Goal: Task Accomplishment & Management: Manage account settings

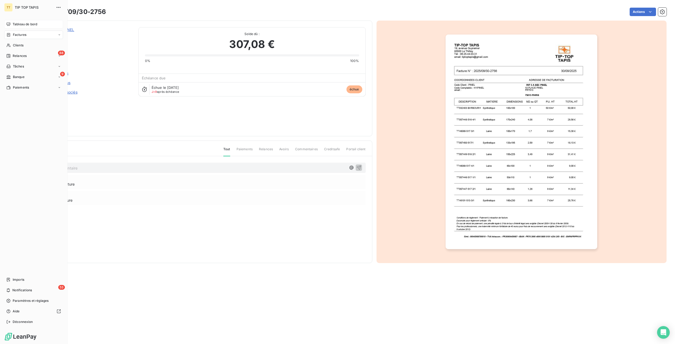
click at [27, 24] on span "Tableau de bord" at bounding box center [25, 24] width 25 height 5
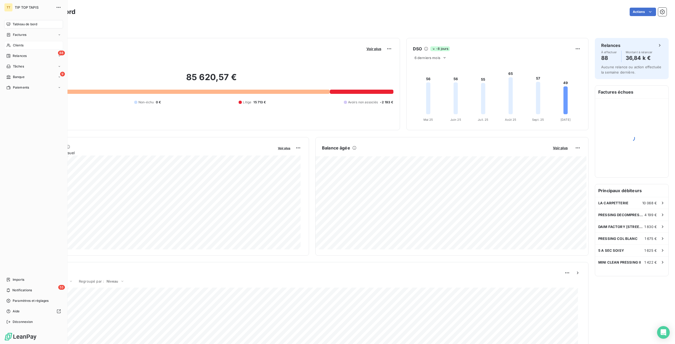
click at [21, 49] on div "Clients" at bounding box center [33, 45] width 59 height 8
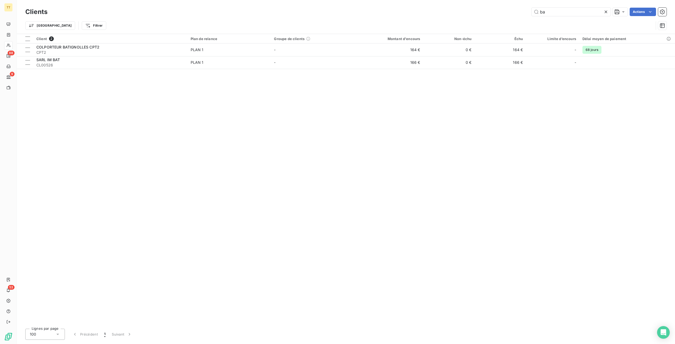
type input "b"
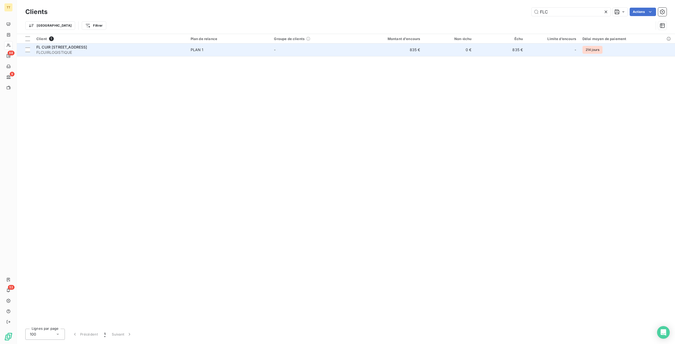
type input "FLC"
click at [415, 51] on td "835 €" at bounding box center [388, 49] width 69 height 13
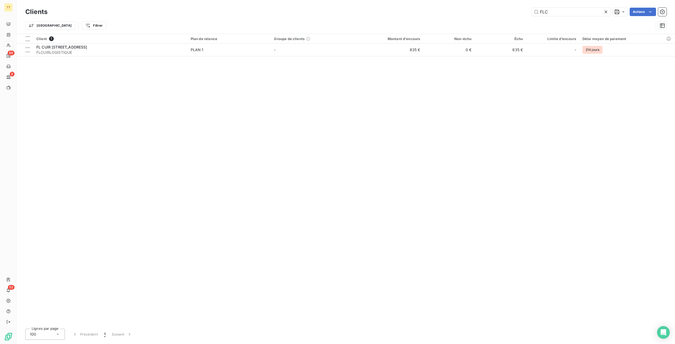
click at [605, 11] on icon at bounding box center [605, 11] width 5 height 5
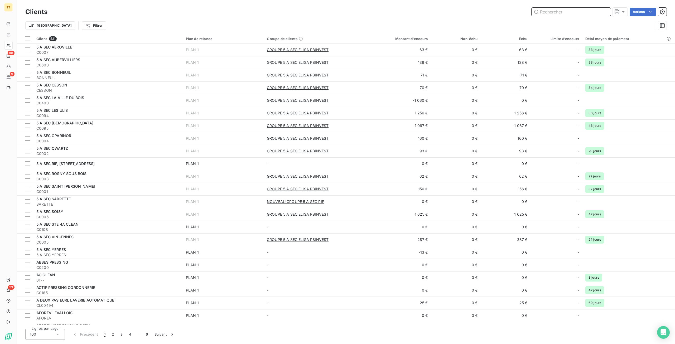
click at [564, 10] on input "text" at bounding box center [570, 12] width 79 height 8
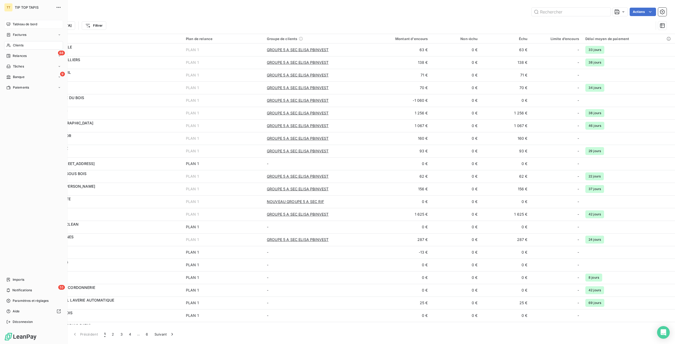
click at [15, 23] on span "Tableau de bord" at bounding box center [25, 24] width 25 height 5
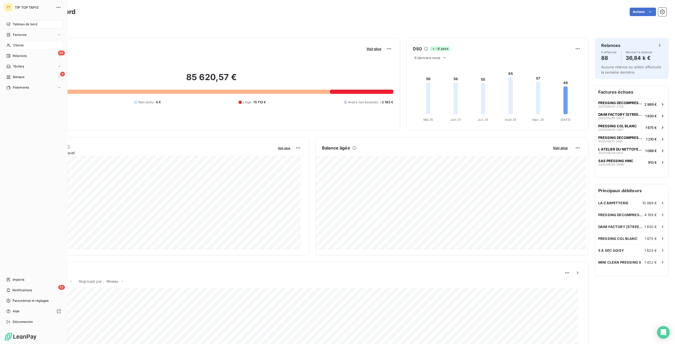
click at [8, 48] on div "Clients" at bounding box center [33, 45] width 59 height 8
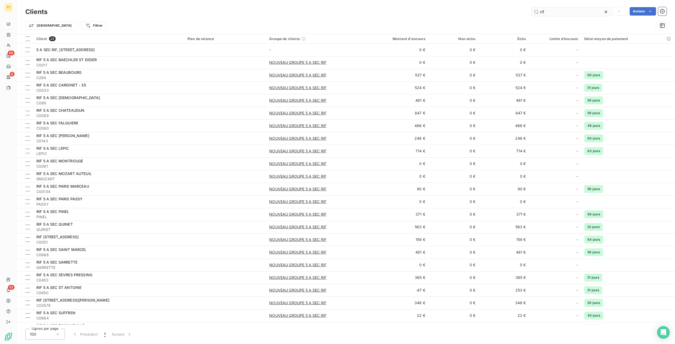
type input "rif"
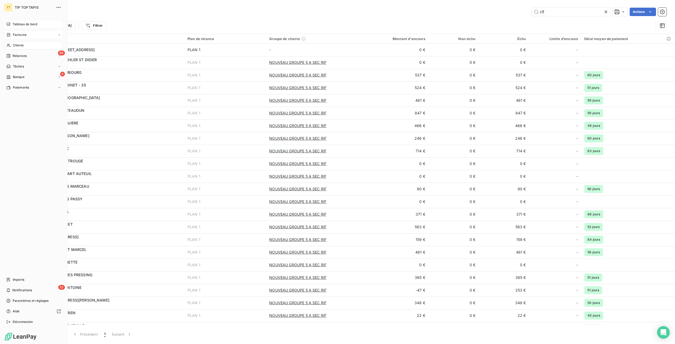
click at [23, 31] on div "Factures" at bounding box center [33, 35] width 59 height 8
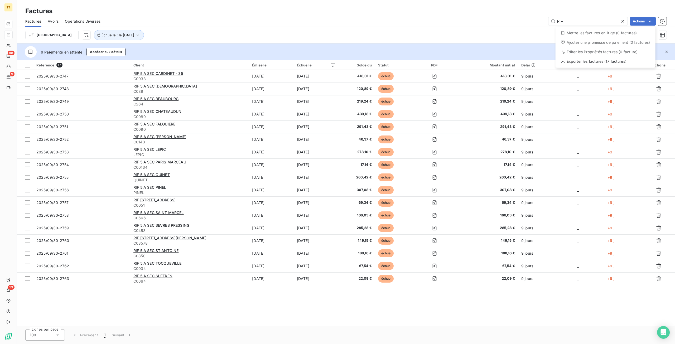
click at [661, 21] on html "TT 88 9 53 Factures Factures Avoirs Opérations Diverses RIF Actions Mettre les …" at bounding box center [337, 172] width 675 height 344
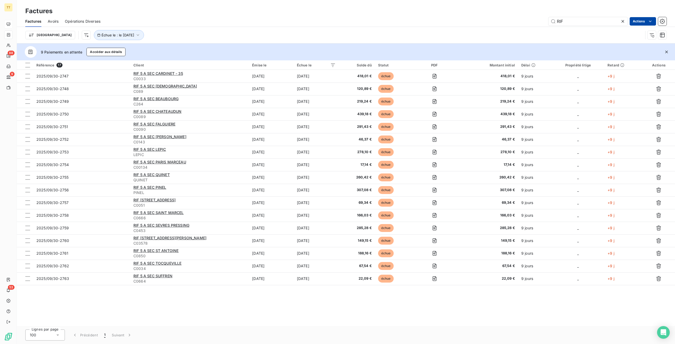
click at [636, 22] on html "TT 88 9 53 Factures Factures Avoirs Opérations Diverses RIF Actions Trier Échue…" at bounding box center [337, 172] width 675 height 344
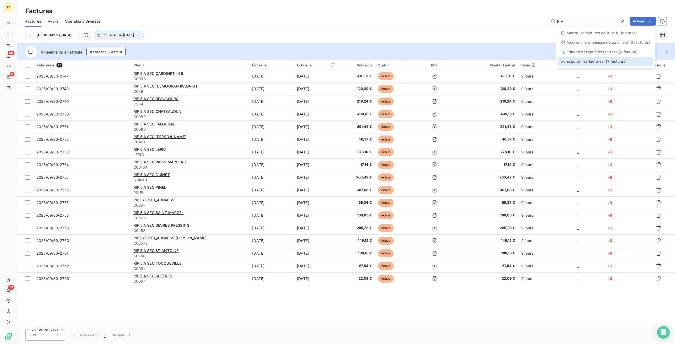
click at [612, 61] on div "Exporter les factures (17 factures)" at bounding box center [606, 61] width 96 height 8
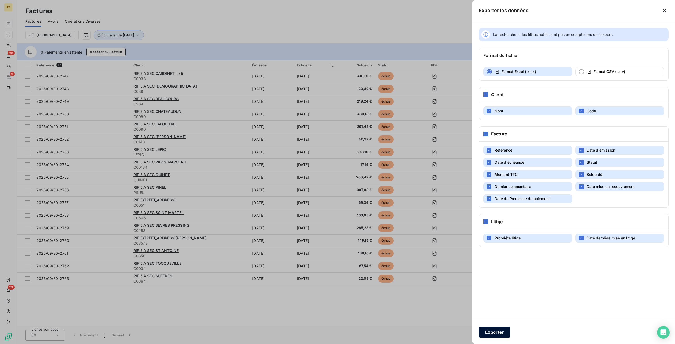
click at [504, 333] on button "Exporter" at bounding box center [495, 332] width 32 height 11
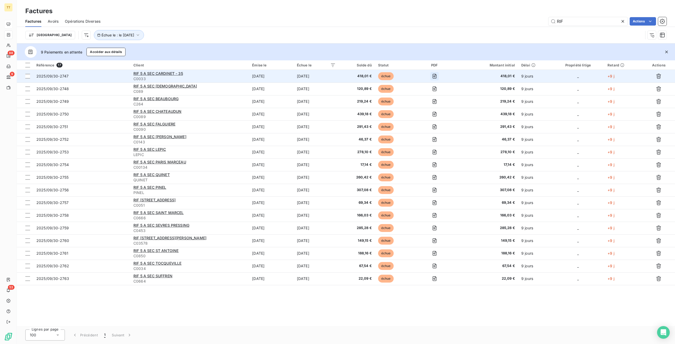
click at [433, 77] on icon "button" at bounding box center [434, 76] width 5 height 5
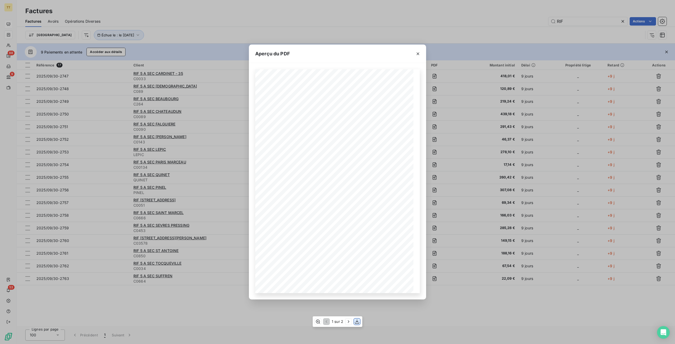
click at [355, 323] on icon "button" at bounding box center [357, 321] width 4 height 4
drag, startPoint x: 450, startPoint y: 87, endPoint x: 446, endPoint y: 87, distance: 3.7
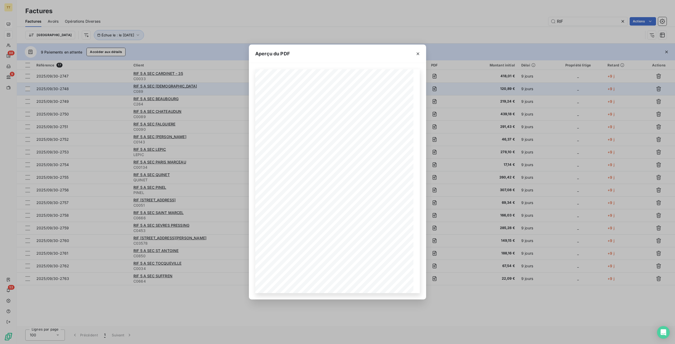
click at [450, 87] on div "Aperçu du PDF TIP-TOP TAPIS [STREET_ADDRESS] Tél : [PHONE_NUMBER] email: [EMAIL…" at bounding box center [337, 172] width 675 height 344
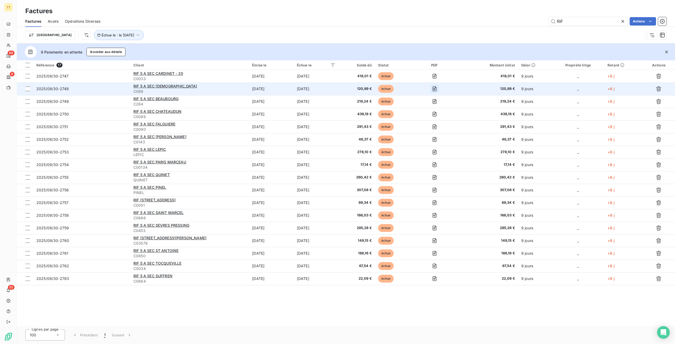
click at [437, 87] on icon "button" at bounding box center [435, 88] width 4 height 5
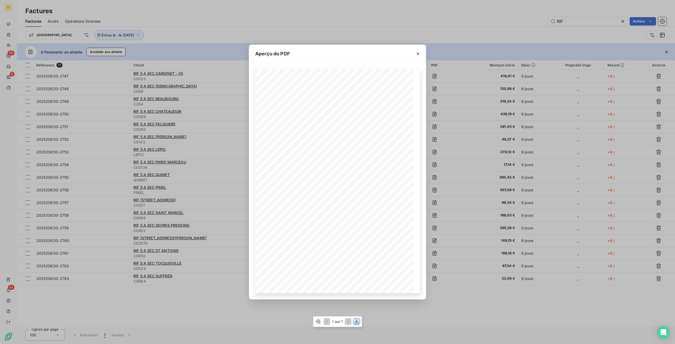
click at [357, 322] on icon "button" at bounding box center [356, 321] width 5 height 5
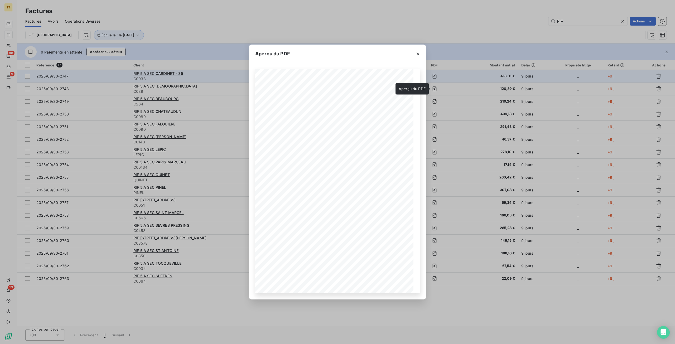
click at [485, 70] on div "Aperçu du PDF TIP-TOP TAPIS [STREET_ADDRESS] Tél : [PHONE_NUMBER] email: [EMAIL…" at bounding box center [337, 172] width 675 height 344
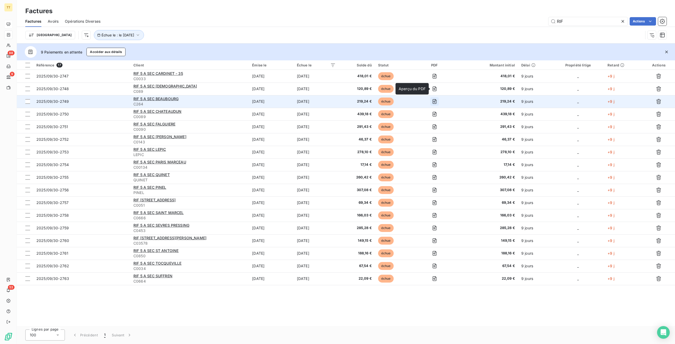
click at [435, 100] on icon "button" at bounding box center [434, 101] width 5 height 5
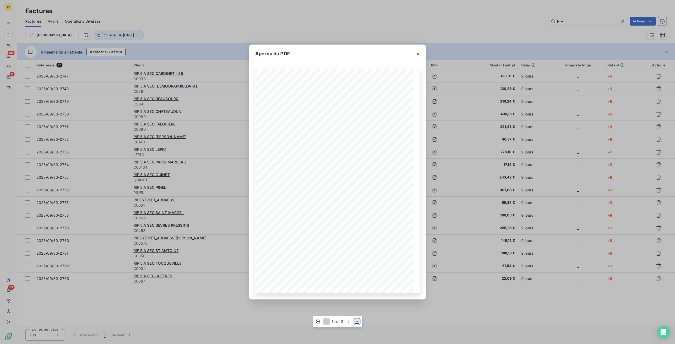
click at [355, 323] on icon "button" at bounding box center [356, 321] width 5 height 5
click at [464, 80] on div "Aperçu du PDF TIP-TOP TAPIS [STREET_ADDRESS] Tél : [PHONE_NUMBER] email: [EMAIL…" at bounding box center [337, 172] width 675 height 344
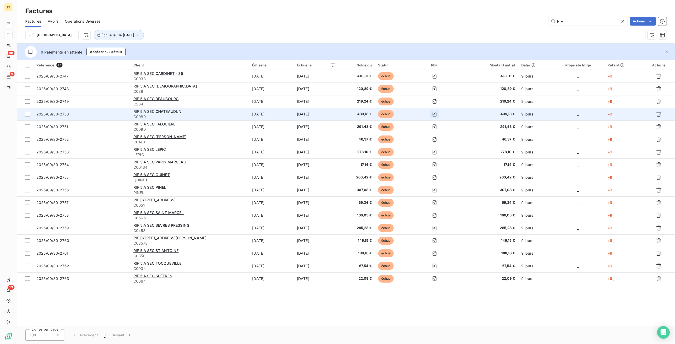
click at [437, 115] on icon "button" at bounding box center [434, 114] width 5 height 5
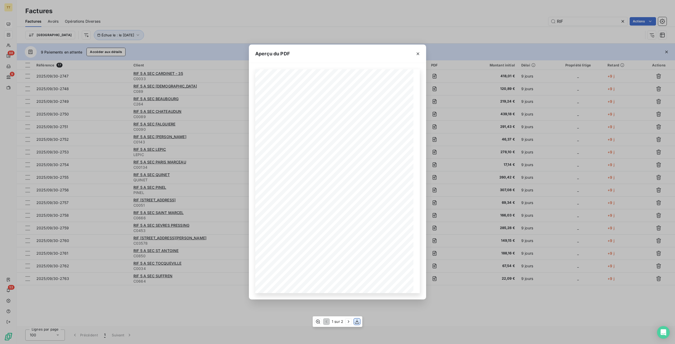
click at [356, 321] on icon "button" at bounding box center [356, 321] width 5 height 5
click at [474, 71] on div "Aperçu du PDF TIP-TOP TAPIS [STREET_ADDRESS] Tél : [PHONE_NUMBER] email: [EMAIL…" at bounding box center [337, 172] width 675 height 344
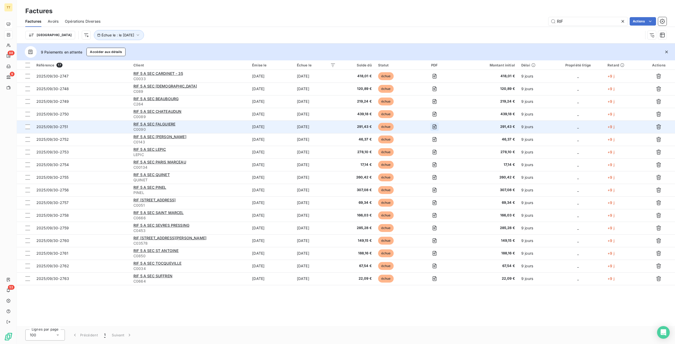
click at [437, 125] on icon "button" at bounding box center [435, 126] width 4 height 5
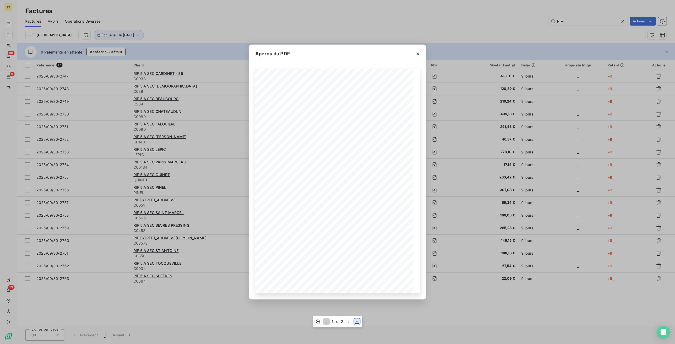
click at [355, 322] on icon "button" at bounding box center [356, 321] width 5 height 5
click at [487, 60] on div "Aperçu du PDF TIP-TOP TAPIS [STREET_ADDRESS] Tél : [PHONE_NUMBER] email: [EMAIL…" at bounding box center [337, 172] width 675 height 344
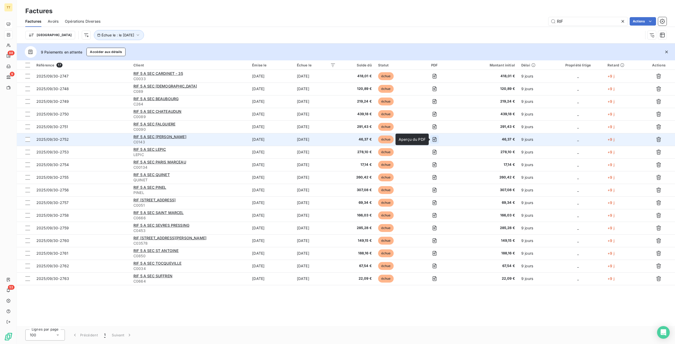
click at [436, 136] on button "button" at bounding box center [434, 139] width 8 height 8
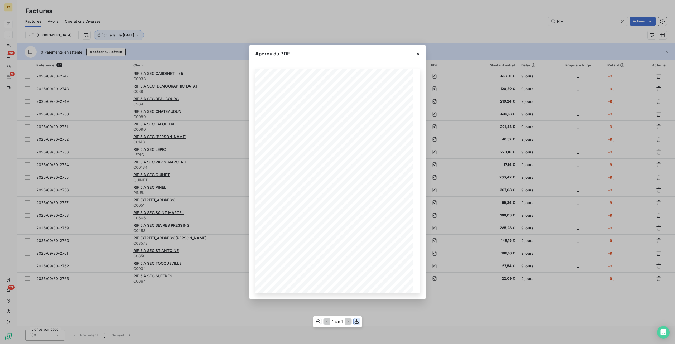
click at [354, 322] on icon "button" at bounding box center [356, 321] width 5 height 5
click at [475, 54] on div "Aperçu du PDF TIP-TOP TAPIS [STREET_ADDRESS] Tél : [PHONE_NUMBER] email: [EMAIL…" at bounding box center [337, 172] width 675 height 344
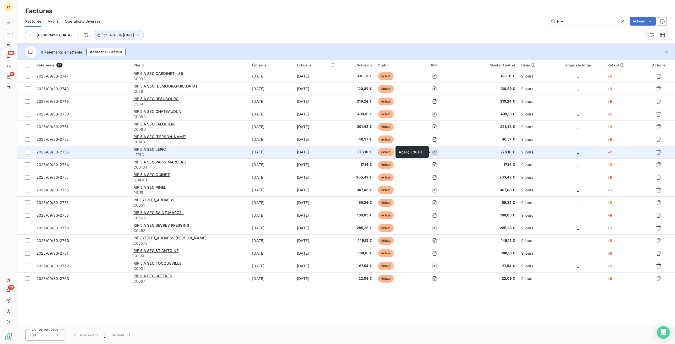
click at [436, 151] on icon "button" at bounding box center [434, 151] width 5 height 5
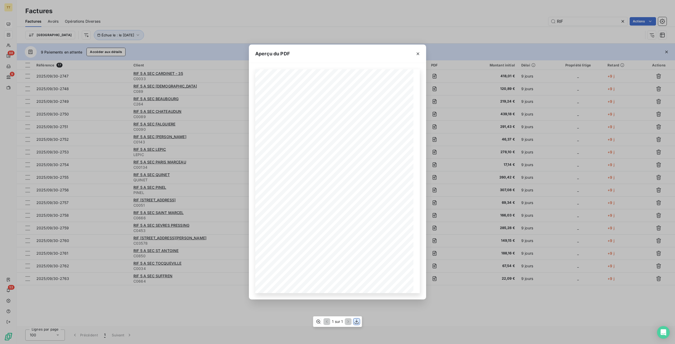
click at [355, 323] on icon "button" at bounding box center [356, 321] width 5 height 5
click at [457, 301] on div "Aperçu du PDF TIP-TOP TAPIS [STREET_ADDRESS] Tél : [PHONE_NUMBER] email: [EMAIL…" at bounding box center [337, 172] width 675 height 344
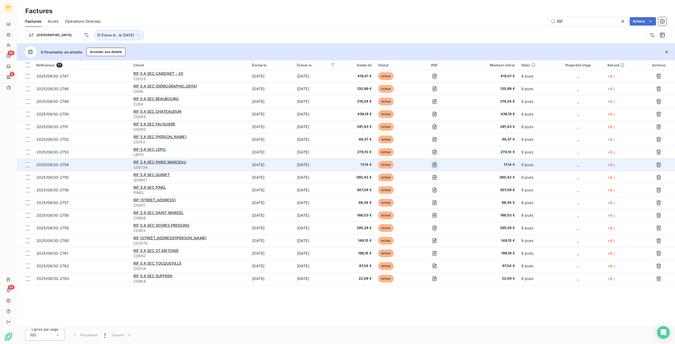
click at [437, 165] on icon "button" at bounding box center [434, 164] width 5 height 5
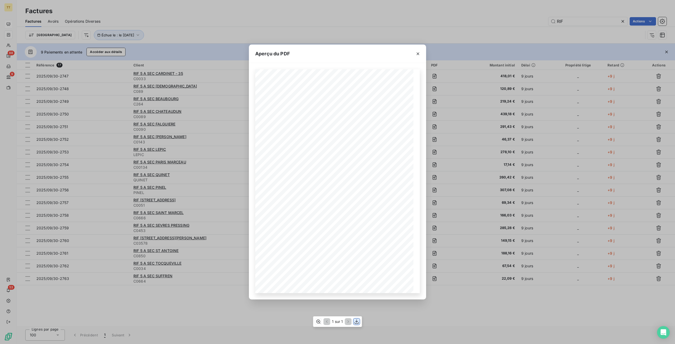
click at [355, 321] on icon "button" at bounding box center [356, 321] width 5 height 5
drag, startPoint x: 468, startPoint y: 311, endPoint x: 459, endPoint y: 277, distance: 35.3
click at [468, 311] on div "Aperçu du PDF TIP-TOP TAPIS [STREET_ADDRESS] Tél : [PHONE_NUMBER] email: [EMAIL…" at bounding box center [337, 172] width 675 height 344
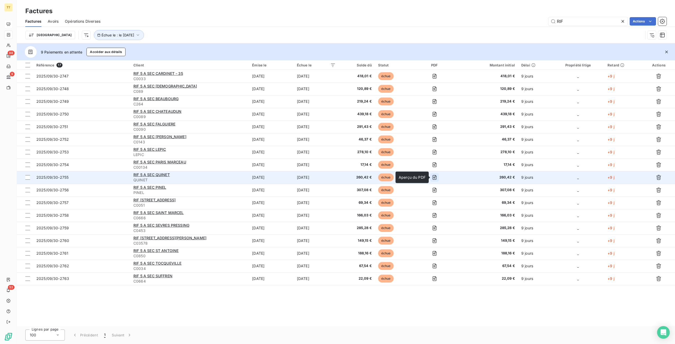
click at [439, 178] on button "button" at bounding box center [434, 177] width 8 height 8
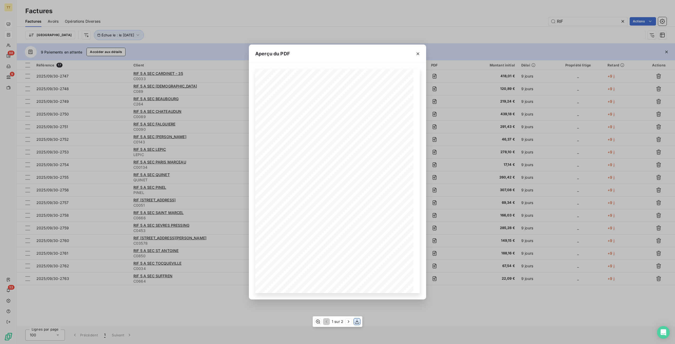
click at [356, 319] on icon "button" at bounding box center [356, 321] width 5 height 5
click at [492, 309] on div "Aperçu du PDF TIP-TOP TAPIS [STREET_ADDRESS] Tél : [PHONE_NUMBER] email: [EMAIL…" at bounding box center [337, 172] width 675 height 344
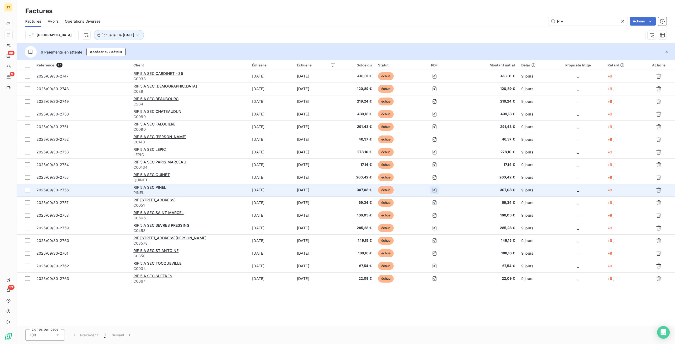
click at [436, 192] on icon "button" at bounding box center [435, 190] width 4 height 5
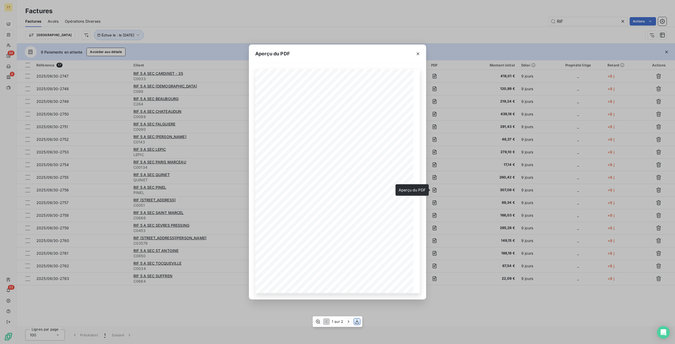
click at [359, 321] on icon "button" at bounding box center [356, 321] width 5 height 5
click at [498, 299] on div "Aperçu du PDF TIP-TOP TAPIS [STREET_ADDRESS] Tél : [PHONE_NUMBER] email: [EMAIL…" at bounding box center [337, 172] width 675 height 344
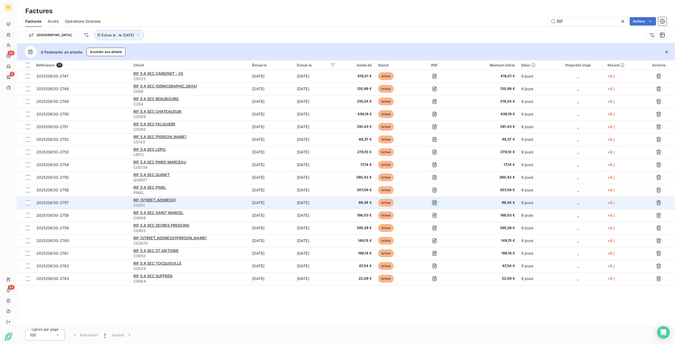
click at [437, 201] on icon "button" at bounding box center [435, 202] width 4 height 5
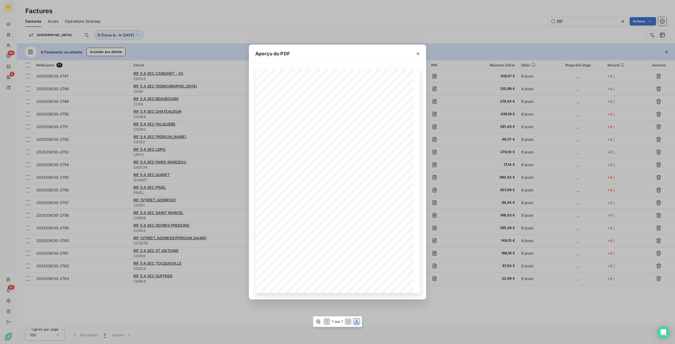
click at [358, 323] on icon "button" at bounding box center [357, 321] width 4 height 4
click at [458, 319] on div "Aperçu du PDF TIP-TOP TAPIS [STREET_ADDRESS] Tél : [PHONE_NUMBER] email: [EMAIL…" at bounding box center [337, 172] width 675 height 344
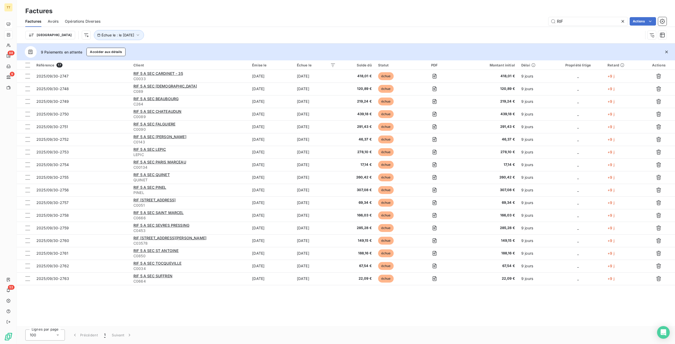
click at [431, 289] on div "Référence 17 Client Émise le Échue le Solde dû Statut PDF Montant initial Délai…" at bounding box center [346, 193] width 658 height 266
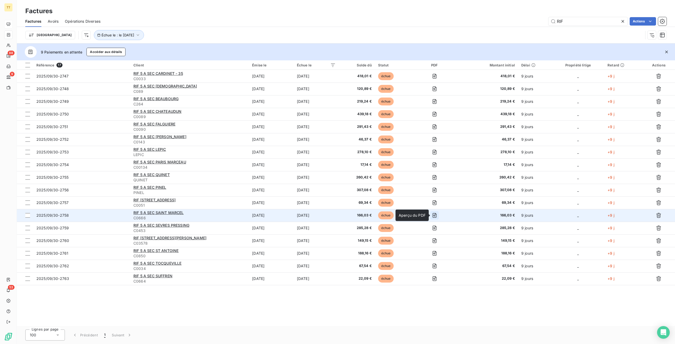
click at [438, 217] on button "button" at bounding box center [434, 215] width 8 height 8
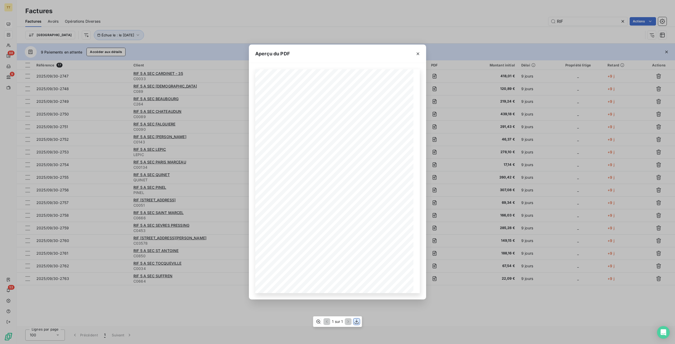
click at [354, 321] on icon "button" at bounding box center [356, 321] width 5 height 5
click at [481, 320] on div "Aperçu du PDF TIP-TOP TAPIS [STREET_ADDRESS] Tél : [PHONE_NUMBER] email: [EMAIL…" at bounding box center [337, 172] width 675 height 344
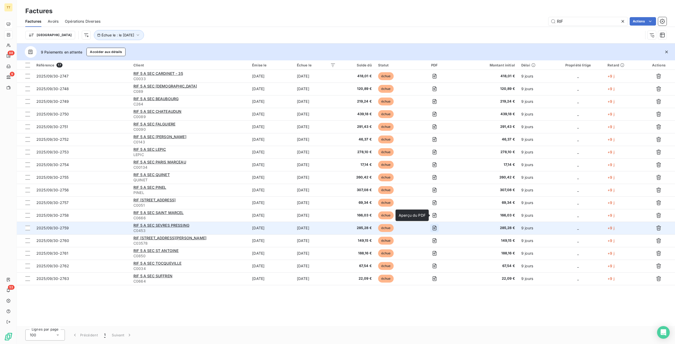
click at [436, 226] on icon "button" at bounding box center [434, 227] width 5 height 5
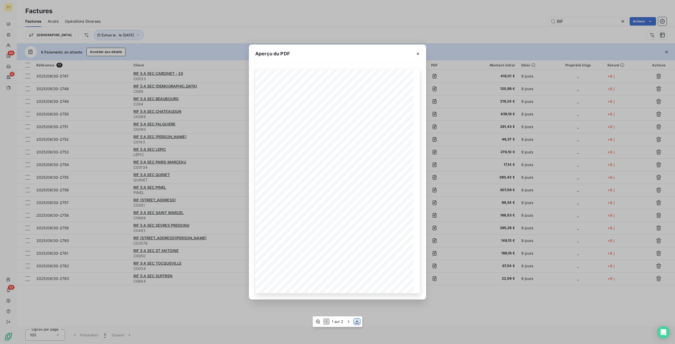
click at [357, 320] on icon "button" at bounding box center [357, 321] width 4 height 4
click at [481, 306] on div "Aperçu du PDF TIP-TOP TAPIS [STREET_ADDRESS] Tél : [PHONE_NUMBER] email: [EMAIL…" at bounding box center [337, 172] width 675 height 344
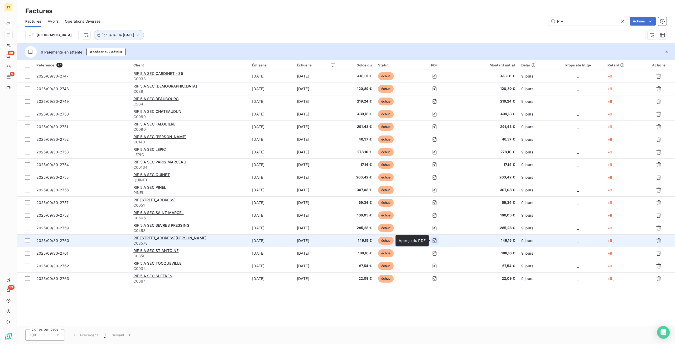
click at [433, 240] on icon "button" at bounding box center [434, 240] width 5 height 5
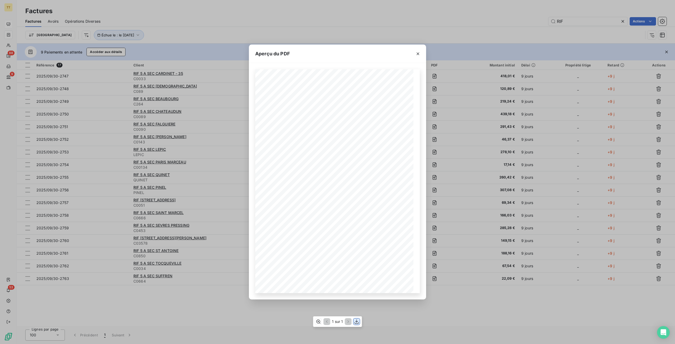
click at [358, 321] on icon "button" at bounding box center [356, 321] width 5 height 5
click at [435, 319] on div "Aperçu du PDF TIP-TOP TAPIS [STREET_ADDRESS] Tél : [PHONE_NUMBER] email: [EMAIL…" at bounding box center [337, 172] width 675 height 344
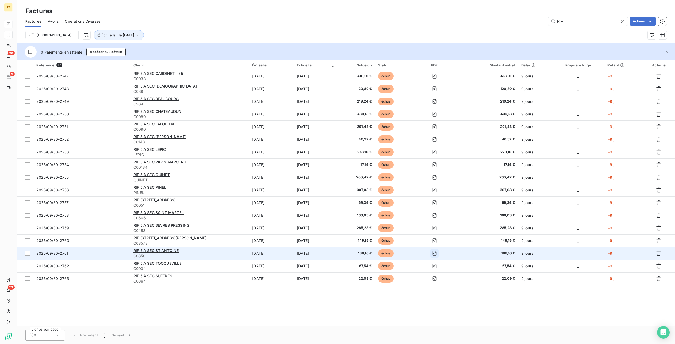
click at [436, 252] on icon "button" at bounding box center [435, 253] width 4 height 5
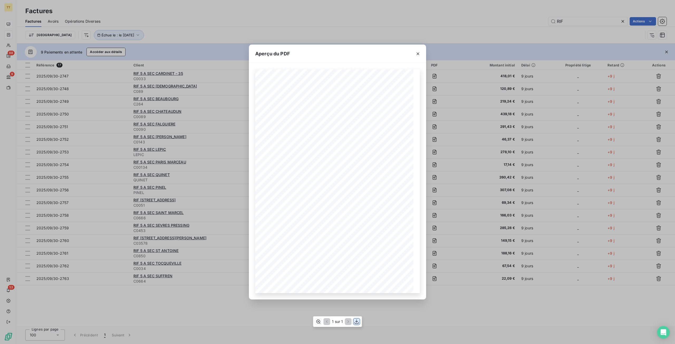
click at [358, 322] on icon "button" at bounding box center [356, 321] width 5 height 5
click at [461, 323] on div "Aperçu du PDF TIP-TOP TAPIS [STREET_ADDRESS] Tél : [PHONE_NUMBER] email: [EMAIL…" at bounding box center [337, 172] width 675 height 344
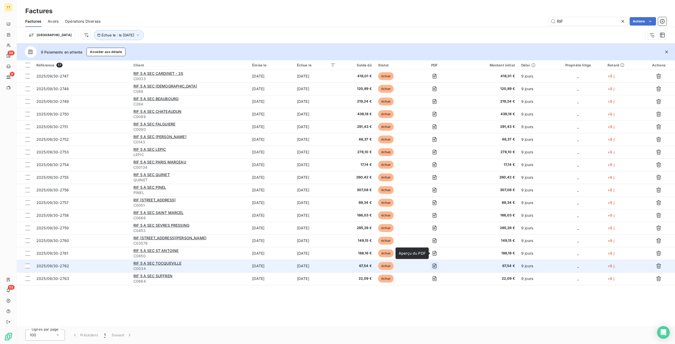
click at [434, 262] on button "button" at bounding box center [434, 266] width 8 height 8
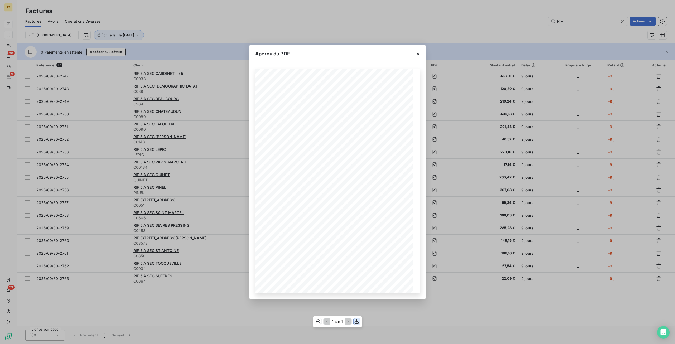
click at [357, 320] on icon "button" at bounding box center [356, 321] width 5 height 5
click at [434, 310] on div "Aperçu du PDF TIP-TOP TAPIS [STREET_ADDRESS] Tél : [PHONE_NUMBER] email: [EMAIL…" at bounding box center [337, 172] width 675 height 344
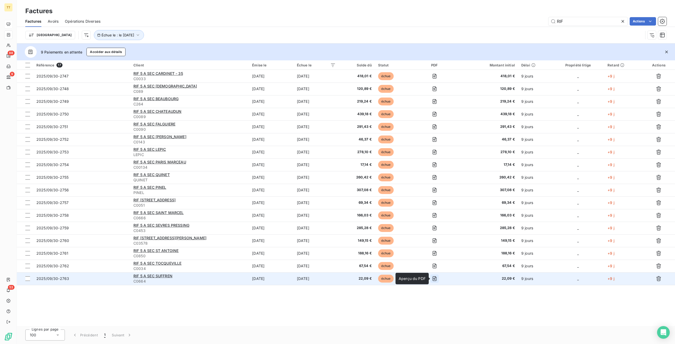
click at [433, 279] on icon "button" at bounding box center [434, 278] width 5 height 5
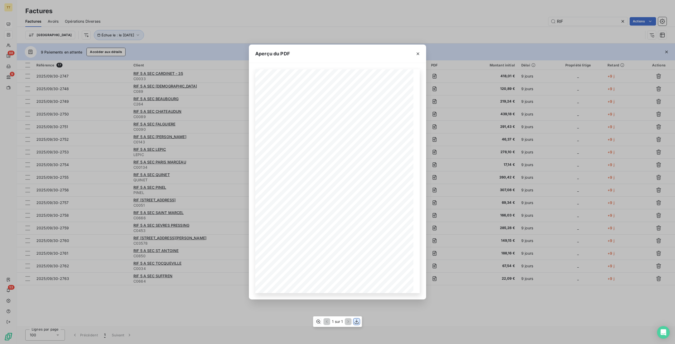
click at [357, 322] on icon "button" at bounding box center [356, 321] width 5 height 5
click at [499, 319] on div "Aperçu du PDF TIP-TOP TAPIS [STREET_ADDRESS] Tél : [PHONE_NUMBER] email: [EMAIL…" at bounding box center [337, 172] width 675 height 344
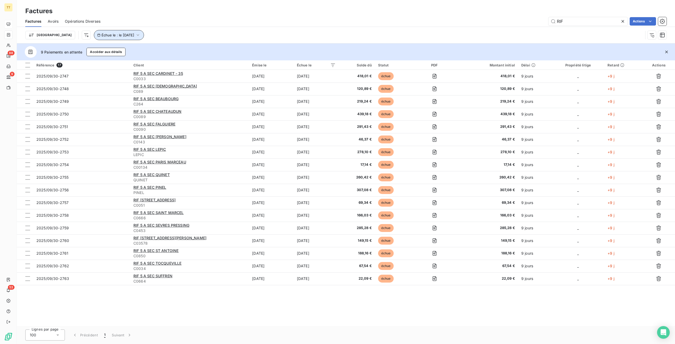
click at [125, 36] on button "Échue le : le [DATE]" at bounding box center [119, 35] width 50 height 10
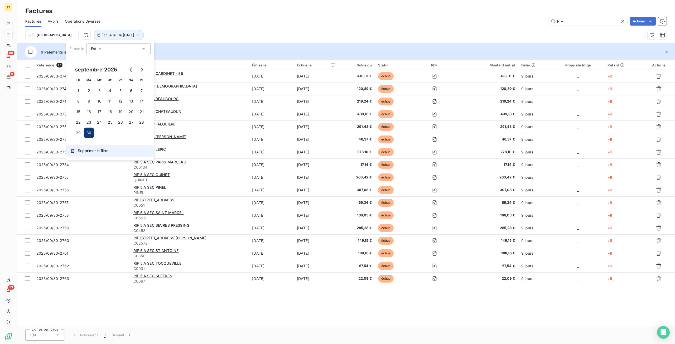
click at [101, 151] on span "Supprimer le filtre" at bounding box center [93, 150] width 31 height 5
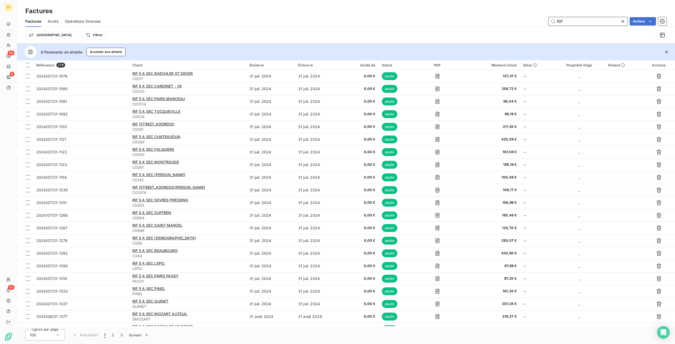
click at [581, 23] on input "RIF" at bounding box center [587, 21] width 79 height 8
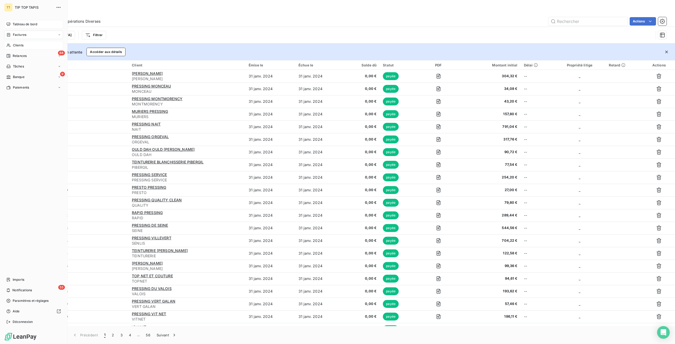
click at [36, 46] on div "Clients" at bounding box center [33, 45] width 59 height 8
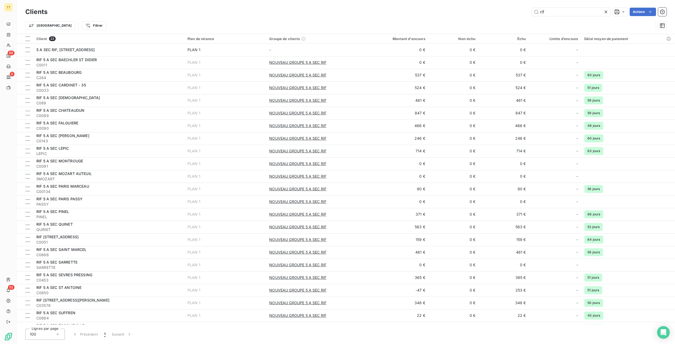
click at [606, 11] on icon at bounding box center [605, 12] width 3 height 3
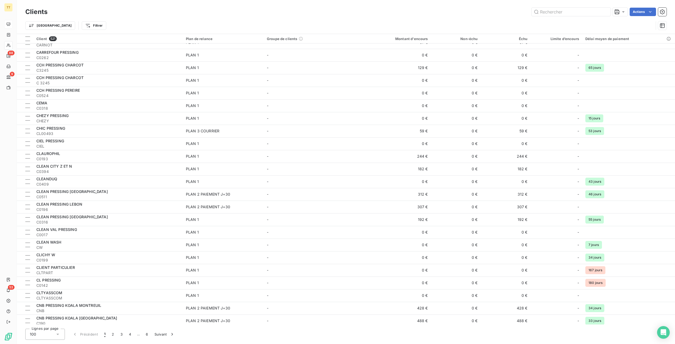
scroll to position [896, 0]
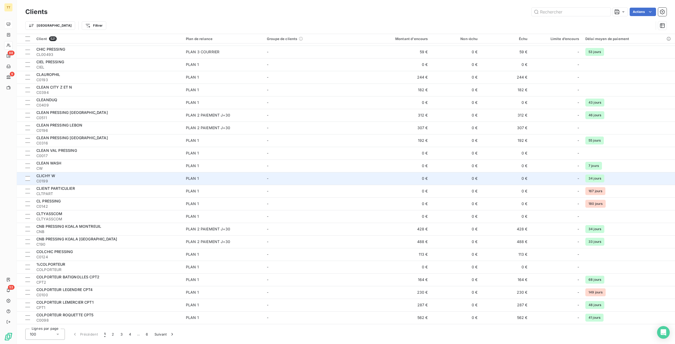
click at [129, 179] on span "C0199" at bounding box center [107, 180] width 143 height 5
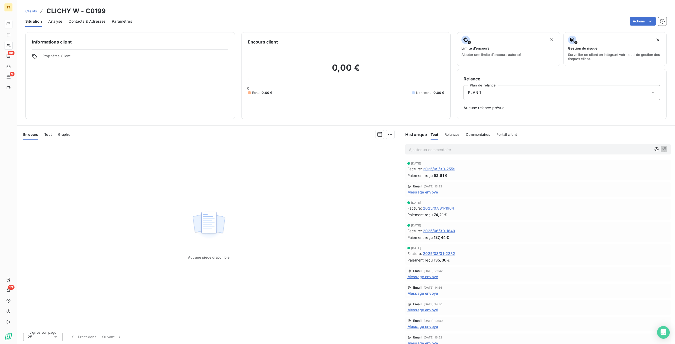
click at [97, 20] on span "Contacts & Adresses" at bounding box center [87, 21] width 37 height 5
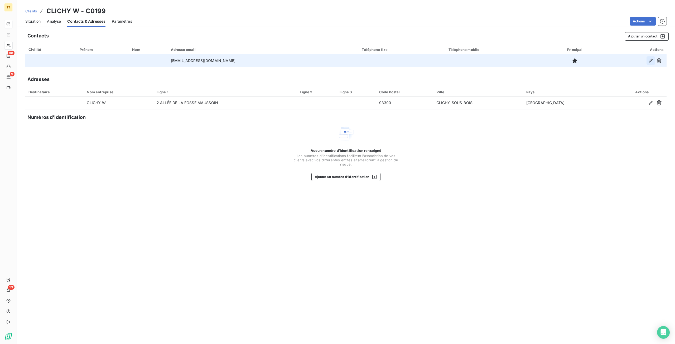
click at [649, 59] on icon "button" at bounding box center [650, 60] width 5 height 5
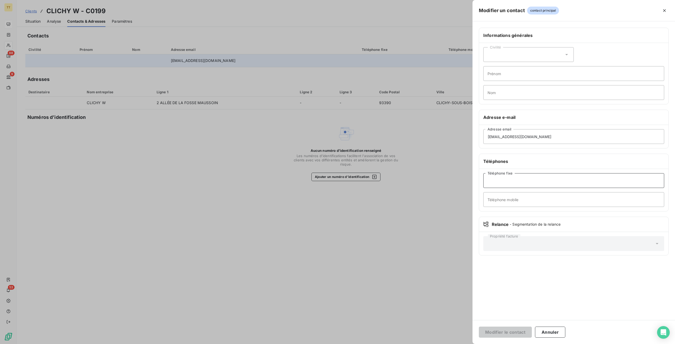
click at [529, 186] on input "Téléphone fixe" at bounding box center [573, 180] width 181 height 15
paste input ""0143027654 0610751091""
drag, startPoint x: 537, startPoint y: 179, endPoint x: 511, endPoint y: 180, distance: 26.6
click at [511, 180] on input ""0143027654 0610751091" at bounding box center [573, 180] width 181 height 15
type input "0143027654"
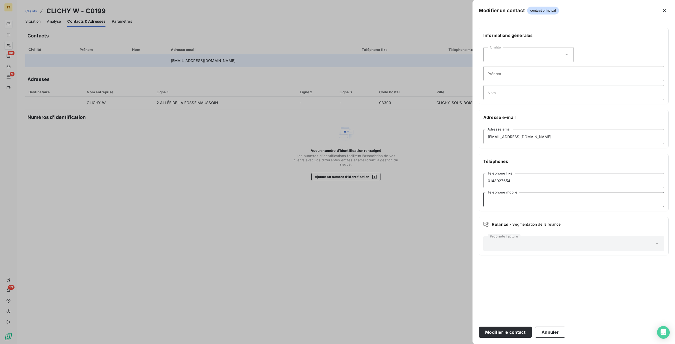
click at [540, 198] on input "Téléphone mobile" at bounding box center [573, 199] width 181 height 15
paste input ""0143027654 0610751091""
type input "0610751091"
click at [514, 328] on button "Modifier le contact" at bounding box center [505, 332] width 53 height 11
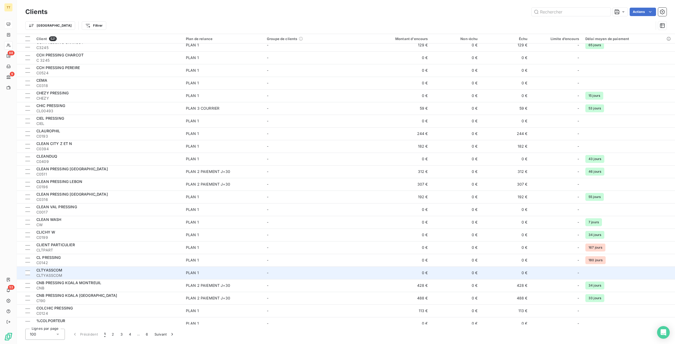
scroll to position [844, 0]
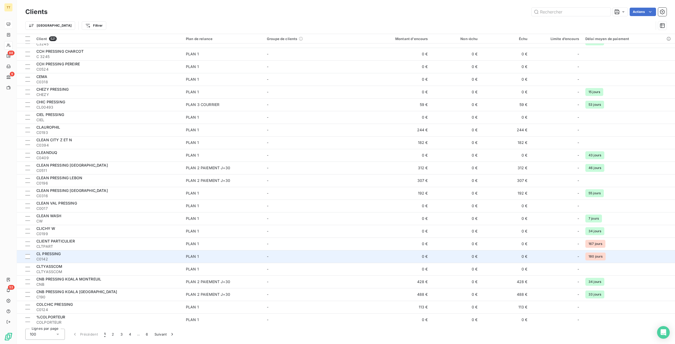
click at [325, 254] on td "-" at bounding box center [314, 256] width 100 height 13
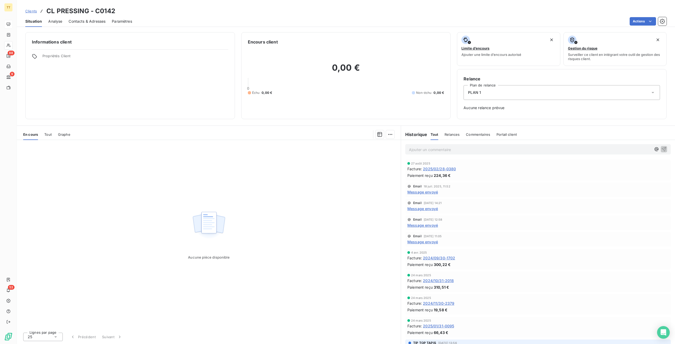
click at [452, 168] on span "2025/02/28-0380" at bounding box center [439, 169] width 33 height 6
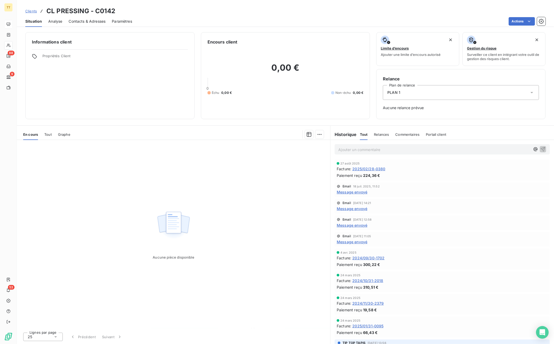
drag, startPoint x: 82, startPoint y: 20, endPoint x: 267, endPoint y: 20, distance: 185.1
click at [82, 20] on span "Contacts & Adresses" at bounding box center [87, 21] width 37 height 5
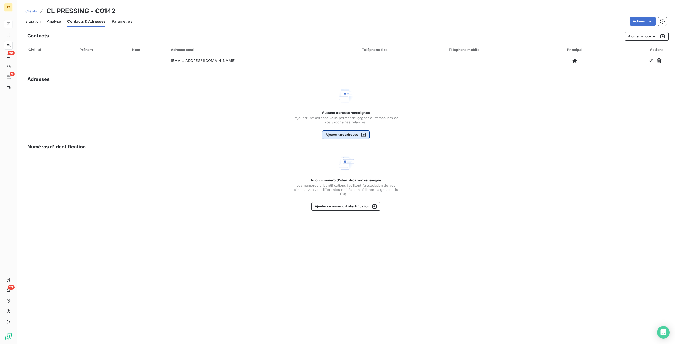
click at [352, 134] on button "Ajouter une adresse" at bounding box center [345, 134] width 47 height 8
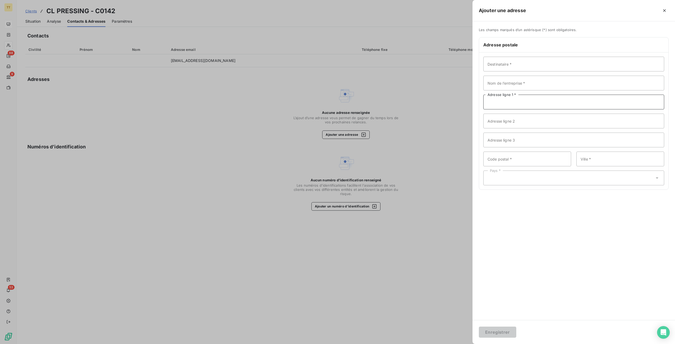
click at [525, 103] on input "Adresse ligne 1 *" at bounding box center [573, 102] width 181 height 15
paste input "[STREET_ADDRESS]"
type input "[STREET_ADDRESS]"
click at [505, 164] on input "Code postal *" at bounding box center [527, 159] width 88 height 15
type input "75017"
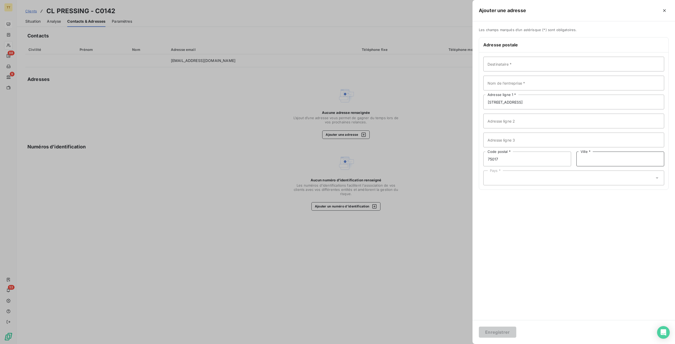
drag, startPoint x: 608, startPoint y: 160, endPoint x: 609, endPoint y: 157, distance: 3.2
click at [608, 161] on input "Ville *" at bounding box center [620, 159] width 88 height 15
type input "[GEOGRAPHIC_DATA]"
click at [520, 177] on div "Pays *" at bounding box center [573, 178] width 181 height 15
click at [516, 71] on li "[GEOGRAPHIC_DATA]" at bounding box center [573, 72] width 181 height 9
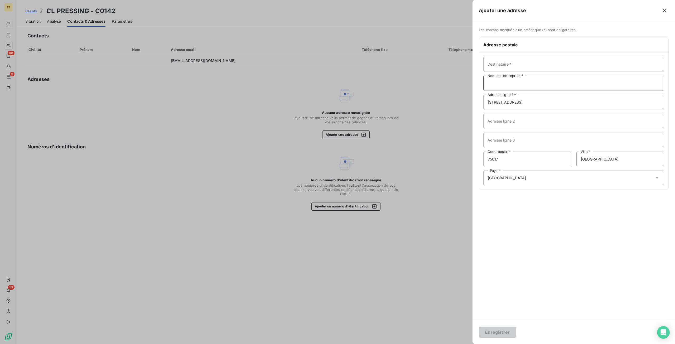
click at [526, 83] on input "Nom de l’entreprise *" at bounding box center [573, 83] width 181 height 15
type input "CL PRESSING"
click at [506, 330] on button "Enregistrer" at bounding box center [497, 332] width 37 height 11
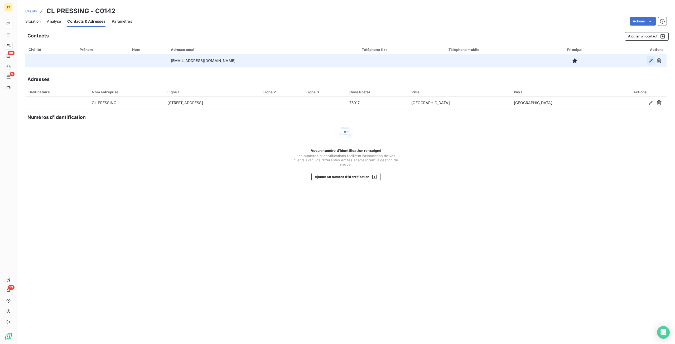
click at [651, 61] on icon "button" at bounding box center [650, 60] width 5 height 5
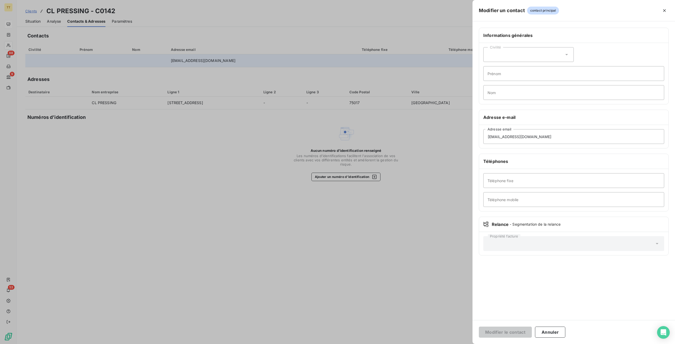
click at [216, 192] on div at bounding box center [337, 172] width 675 height 344
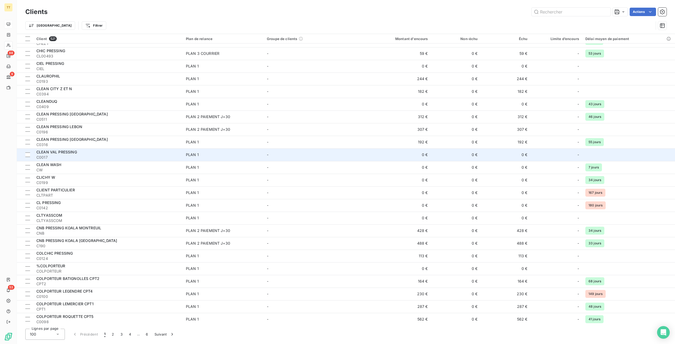
scroll to position [896, 0]
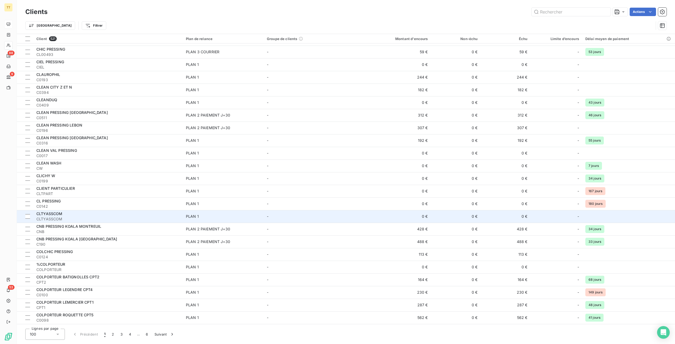
click at [136, 215] on div "CLTYASSCOM" at bounding box center [107, 213] width 143 height 5
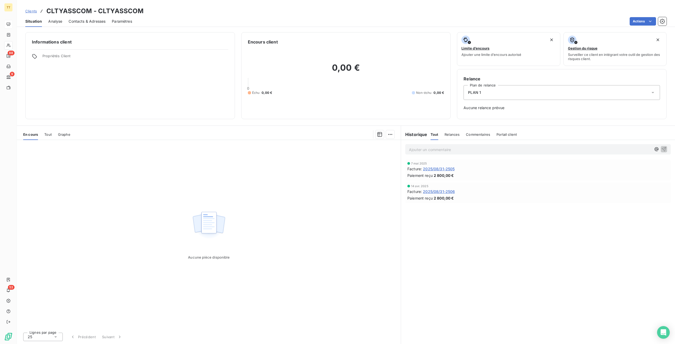
click at [436, 168] on span "2025/08/31-2505" at bounding box center [439, 169] width 32 height 6
click at [432, 190] on span "2025/08/31-2506" at bounding box center [439, 192] width 32 height 6
click at [74, 24] on div "Contacts & Adresses" at bounding box center [87, 21] width 37 height 11
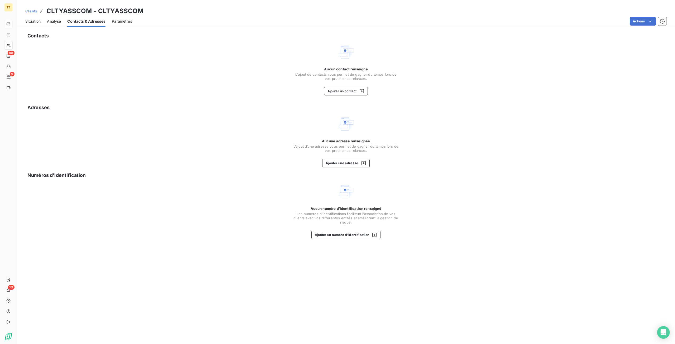
click at [36, 20] on span "Situation" at bounding box center [32, 21] width 15 height 5
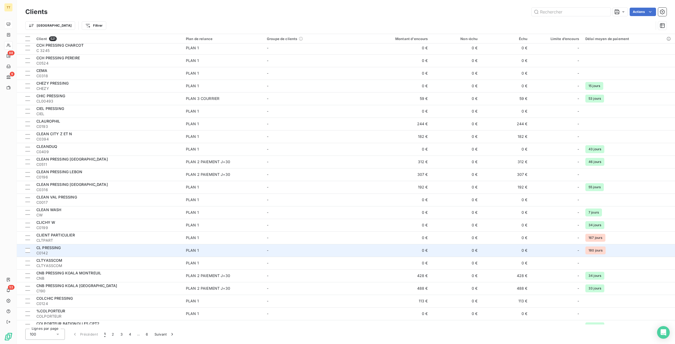
scroll to position [896, 0]
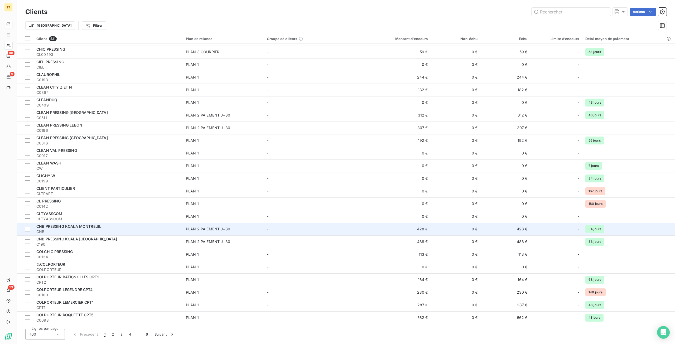
click at [110, 228] on div "CNB PRESSING KOALA MONTREUIL" at bounding box center [107, 226] width 143 height 5
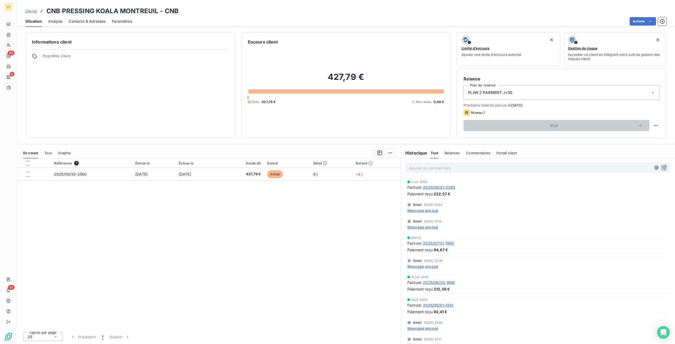
drag, startPoint x: 456, startPoint y: 278, endPoint x: 454, endPoint y: 282, distance: 5.2
drag, startPoint x: 454, startPoint y: 282, endPoint x: 346, endPoint y: 240, distance: 115.8
click at [346, 240] on div "Référence 1 Émise le Échue le Solde dû Statut Délai Retard 2025/09/30-2560 [DAT…" at bounding box center [209, 243] width 384 height 170
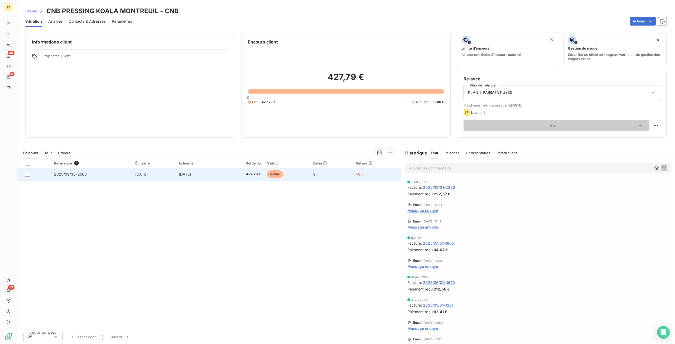
click at [220, 172] on td "[DATE]" at bounding box center [198, 174] width 44 height 13
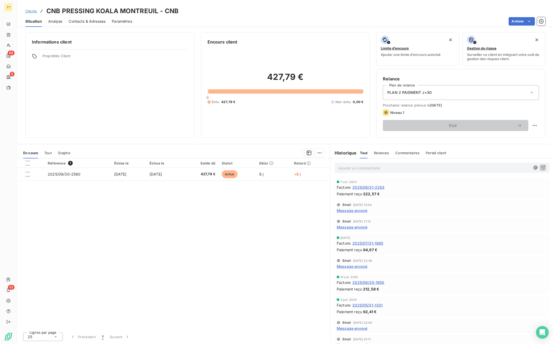
click at [93, 21] on span "Contacts & Adresses" at bounding box center [87, 21] width 37 height 5
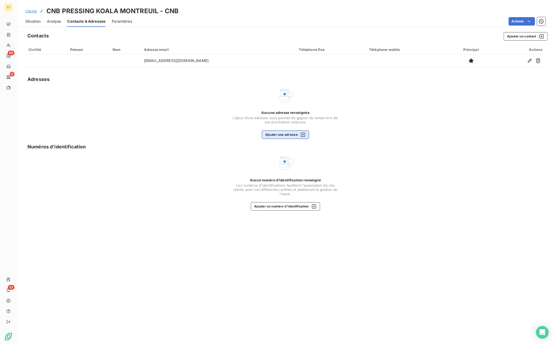
click at [299, 134] on div "button" at bounding box center [302, 134] width 8 height 5
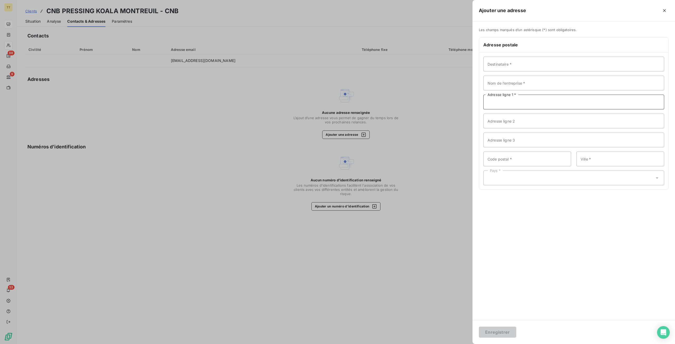
click at [543, 101] on input "Adresse ligne 1 *" at bounding box center [573, 102] width 181 height 15
paste input "CNB PRESSING KOALA [STREET_ADDRESS]"
click at [529, 102] on input "CNB PRESSING KOALA [STREET_ADDRESS]" at bounding box center [573, 102] width 181 height 15
click at [529, 100] on input "CNB PRESSING KOALA [STREET_ADDRESS]" at bounding box center [573, 102] width 181 height 15
drag, startPoint x: 529, startPoint y: 100, endPoint x: 481, endPoint y: 103, distance: 47.5
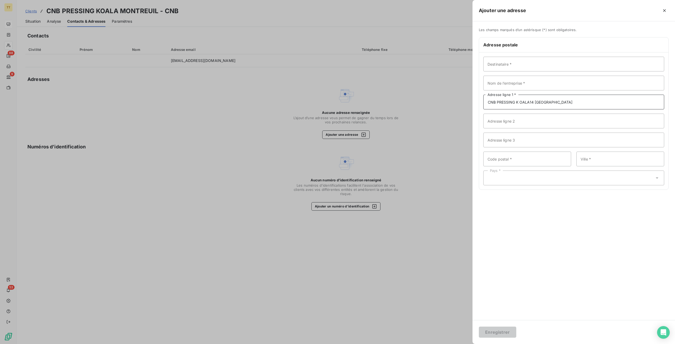
click at [481, 103] on div "Destinataire * Nom de l’entreprise * CNB PRESSING K OALA14 [GEOGRAPHIC_DATA] Ad…" at bounding box center [573, 120] width 189 height 137
type input "[STREET_ADDRESS]"
click at [517, 160] on input "Code postal *" at bounding box center [527, 159] width 88 height 15
type input "78000"
type input "[GEOGRAPHIC_DATA]"
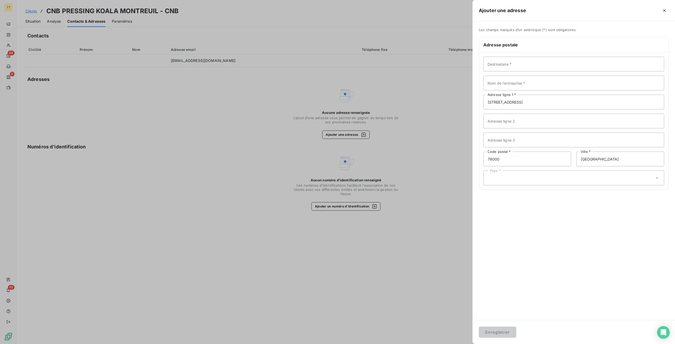
click at [593, 178] on div "Pays *" at bounding box center [573, 178] width 181 height 15
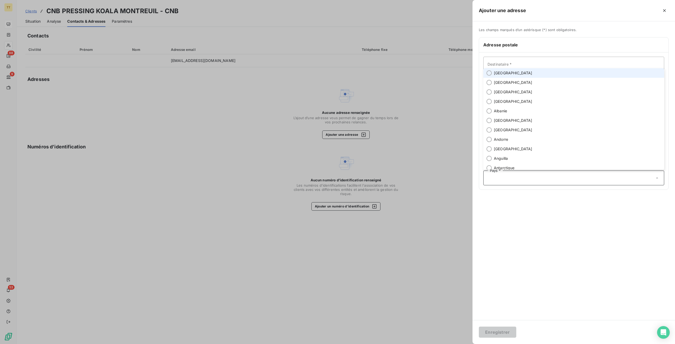
click at [548, 72] on li "[GEOGRAPHIC_DATA]" at bounding box center [573, 72] width 181 height 9
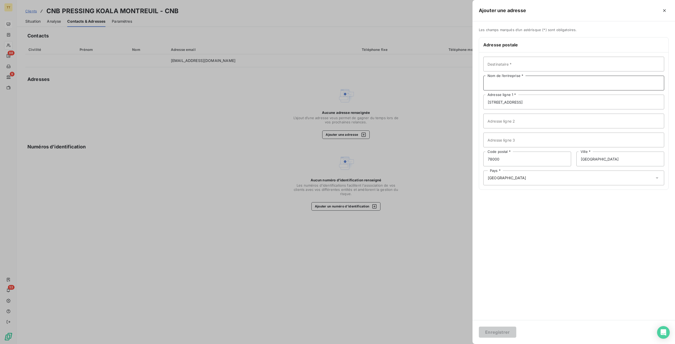
click at [512, 83] on input "Nom de l’entreprise *" at bounding box center [573, 83] width 181 height 15
type input "CNB PRESSING KOALA MONTREUIL"
click at [509, 334] on button "Enregistrer" at bounding box center [497, 332] width 37 height 11
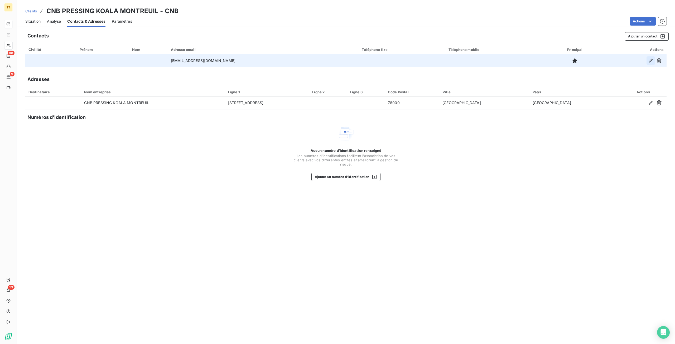
click at [651, 60] on icon "button" at bounding box center [651, 61] width 4 height 4
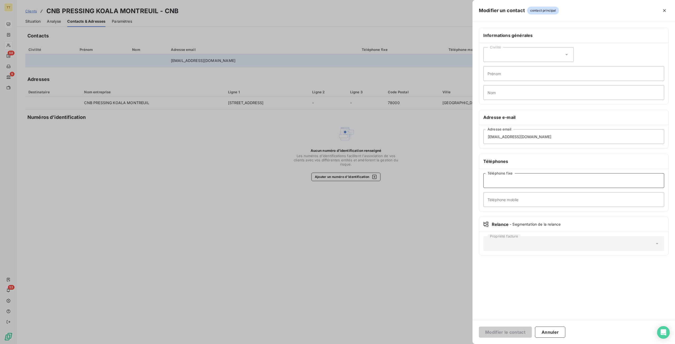
click at [551, 183] on input "Téléphone fixe" at bounding box center [573, 180] width 181 height 15
paste input "01 39 50 69 24"
type input "01 39 50 69 24"
click at [479, 327] on button "Modifier le contact" at bounding box center [505, 332] width 53 height 11
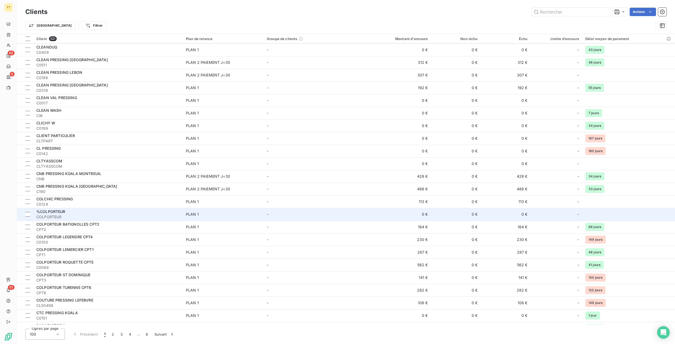
scroll to position [975, 0]
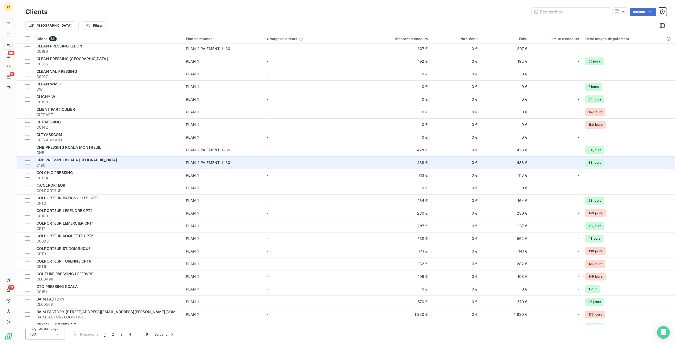
click at [120, 162] on div "CNB PRESSING KOALA [GEOGRAPHIC_DATA]" at bounding box center [107, 159] width 143 height 5
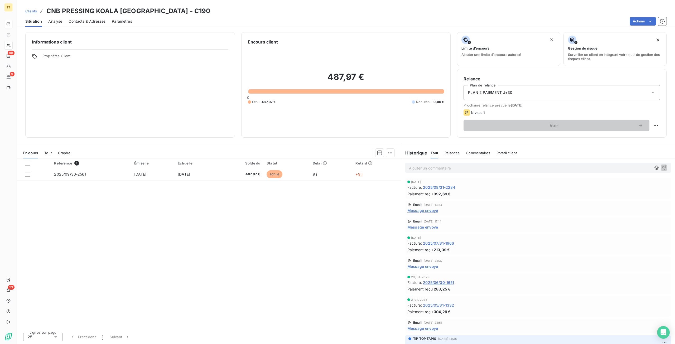
click at [439, 186] on span "2025/08/31-2284" at bounding box center [439, 188] width 32 height 6
click at [89, 20] on span "Contacts & Adresses" at bounding box center [87, 21] width 37 height 5
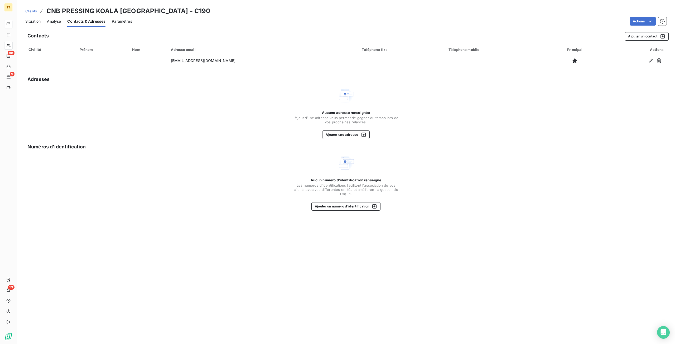
click at [38, 20] on span "Situation" at bounding box center [32, 21] width 15 height 5
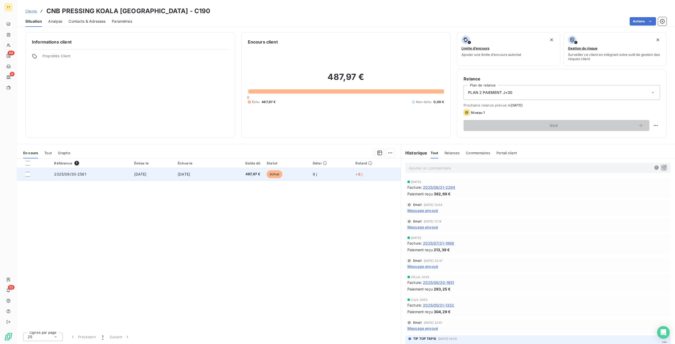
click at [255, 177] on td "487,97 €" at bounding box center [241, 174] width 45 height 13
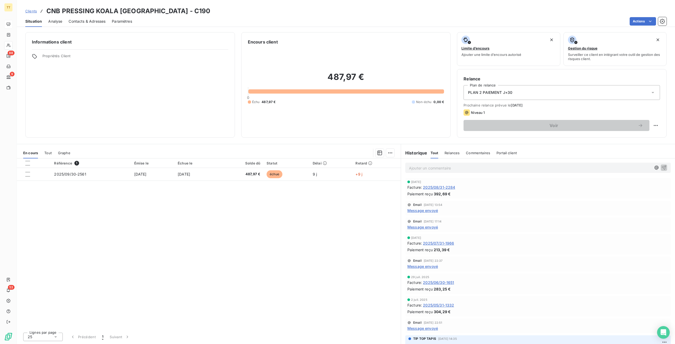
click at [81, 23] on span "Contacts & Adresses" at bounding box center [87, 21] width 37 height 5
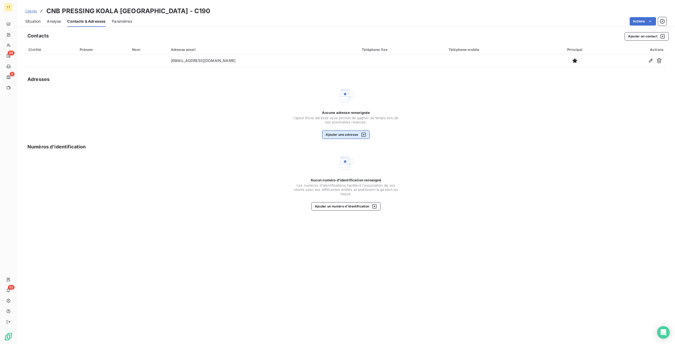
click at [356, 132] on button "Ajouter une adresse" at bounding box center [345, 134] width 47 height 8
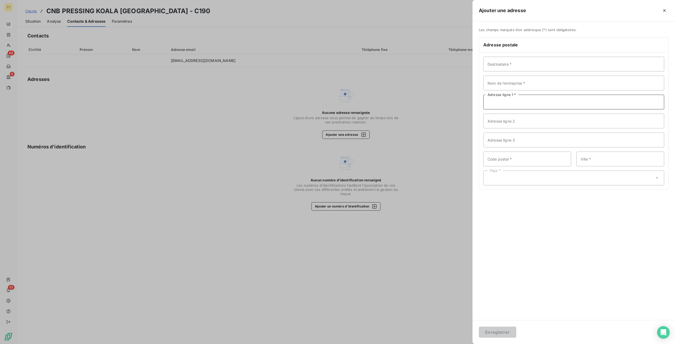
click at [512, 102] on input "Adresse ligne 1 *" at bounding box center [573, 102] width 181 height 15
paste input "[STREET_ADDRESS]"
type input "[STREET_ADDRESS]"
click at [536, 162] on input "Code postal *" at bounding box center [527, 159] width 88 height 15
type input "78100"
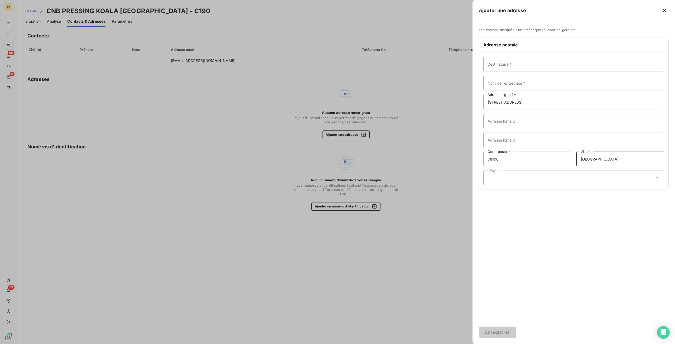
type input "[GEOGRAPHIC_DATA]"
click at [546, 83] on input "Nom de l’entreprise *" at bounding box center [573, 83] width 181 height 15
click at [507, 176] on div "Pays *" at bounding box center [573, 178] width 181 height 15
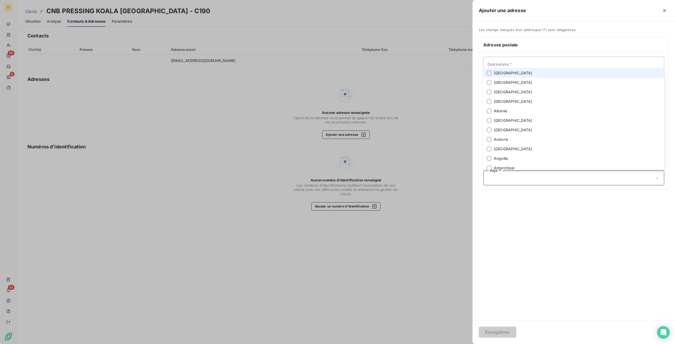
click at [529, 77] on li "[GEOGRAPHIC_DATA]" at bounding box center [573, 72] width 181 height 9
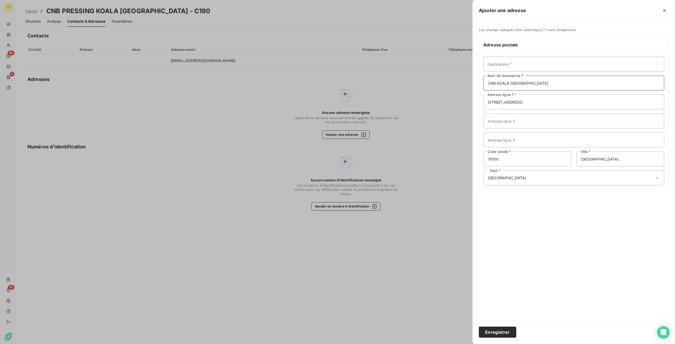
drag, startPoint x: 496, startPoint y: 84, endPoint x: 506, endPoint y: 85, distance: 9.8
click at [496, 84] on input "CNB KOALA [GEOGRAPHIC_DATA]" at bounding box center [573, 83] width 181 height 15
type input "CNB PRESSING KOALA [GEOGRAPHIC_DATA]"
click at [507, 332] on button "Enregistrer" at bounding box center [497, 332] width 37 height 11
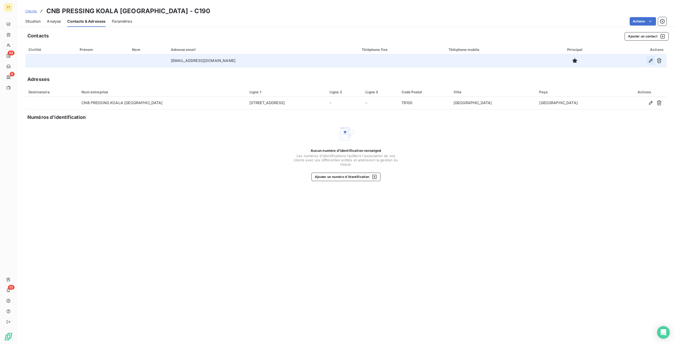
click at [654, 57] on button "button" at bounding box center [650, 60] width 8 height 8
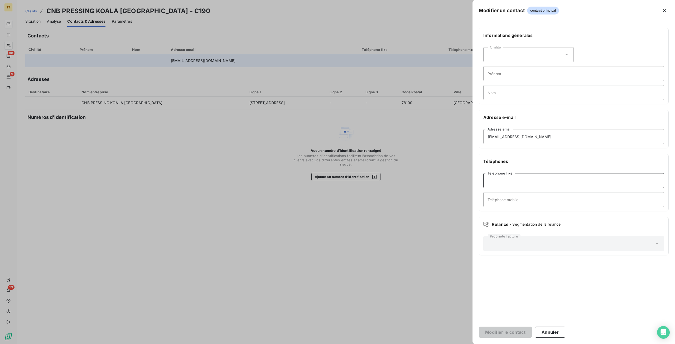
click at [558, 177] on input "Téléphone fixe" at bounding box center [573, 180] width 181 height 15
paste input "01 34 51 02 12"
type input "01 34 51 02 12"
click at [507, 331] on button "Modifier le contact" at bounding box center [505, 332] width 53 height 11
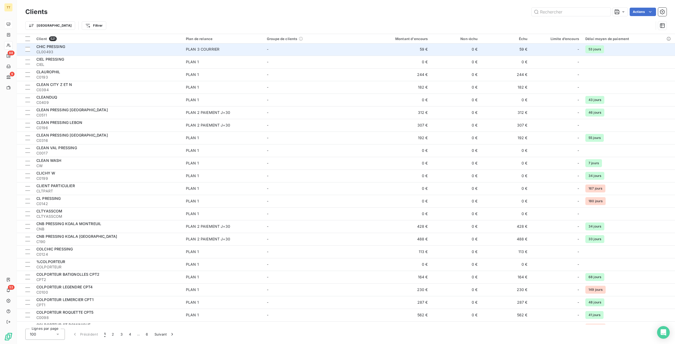
scroll to position [949, 0]
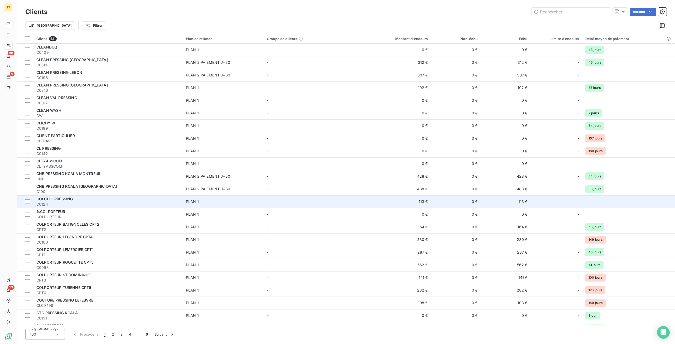
click at [195, 201] on div "PLAN 1" at bounding box center [192, 201] width 13 height 5
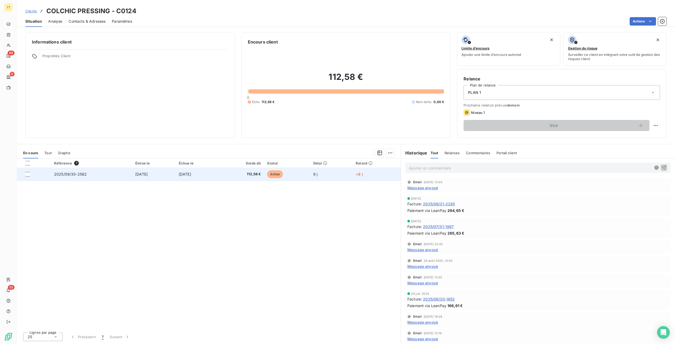
click at [258, 173] on span "112,58 €" at bounding box center [242, 174] width 38 height 5
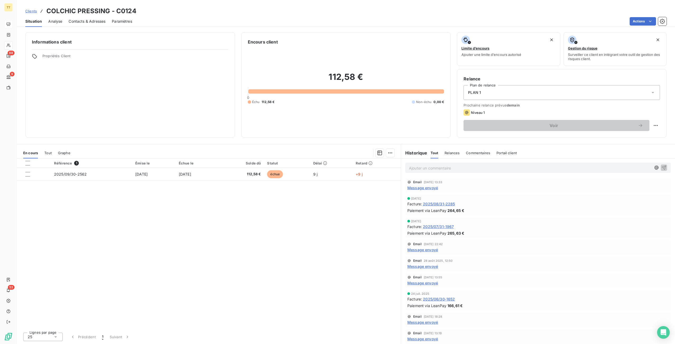
click at [101, 21] on span "Contacts & Adresses" at bounding box center [87, 21] width 37 height 5
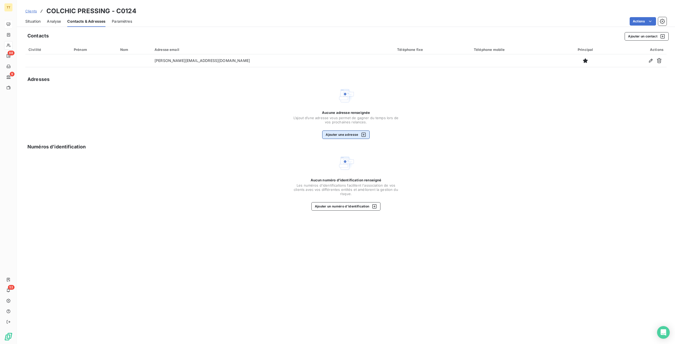
click at [361, 134] on icon "button" at bounding box center [363, 135] width 4 height 4
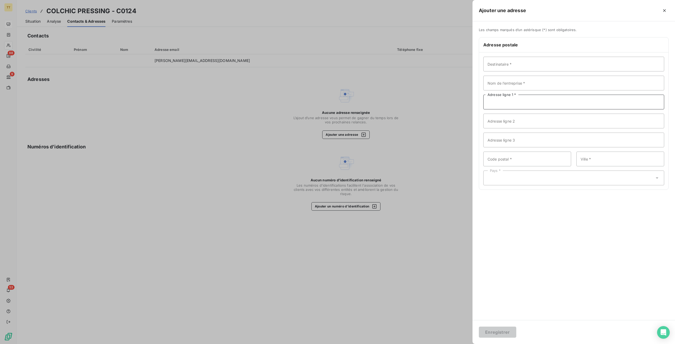
click at [504, 103] on input "Adresse ligne 1 *" at bounding box center [573, 102] width 181 height 15
paste input "[STREET_ADDRESS][PERSON_NAME]"
type input "[STREET_ADDRESS][PERSON_NAME]"
click at [543, 159] on input "Code postal *" at bounding box center [527, 159] width 88 height 15
type input "94000"
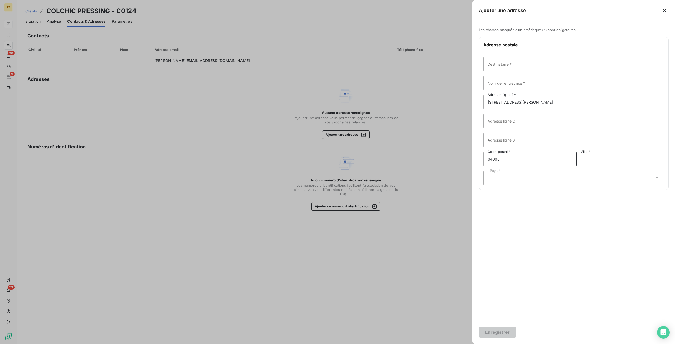
click at [595, 159] on input "Ville *" at bounding box center [620, 159] width 88 height 15
type input "CRETEIL"
click at [526, 173] on div "Pays *" at bounding box center [573, 178] width 181 height 15
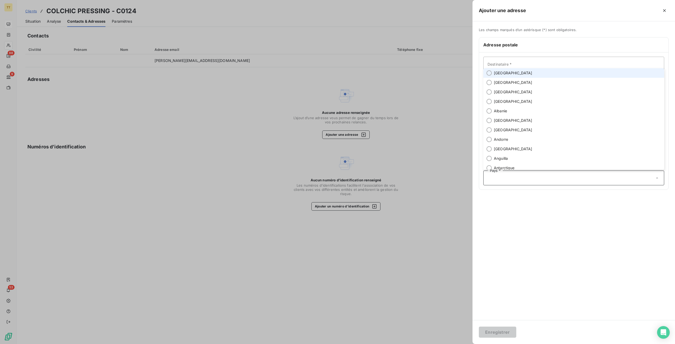
click at [513, 73] on li "[GEOGRAPHIC_DATA]" at bounding box center [573, 72] width 181 height 9
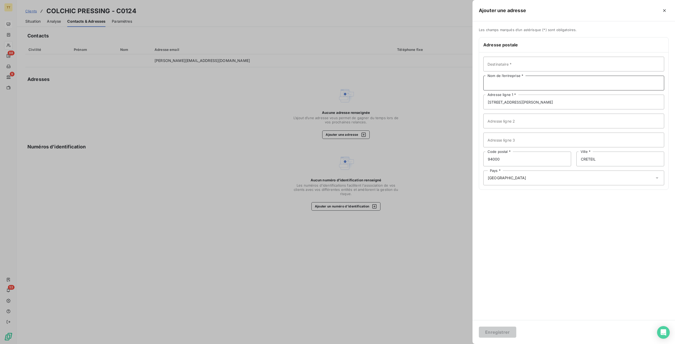
drag, startPoint x: 541, startPoint y: 87, endPoint x: 527, endPoint y: 86, distance: 14.5
click at [538, 87] on input "Nom de l’entreprise *" at bounding box center [573, 83] width 181 height 15
type input "COLCHIC PRESSING"
click at [505, 336] on button "Enregistrer" at bounding box center [497, 332] width 37 height 11
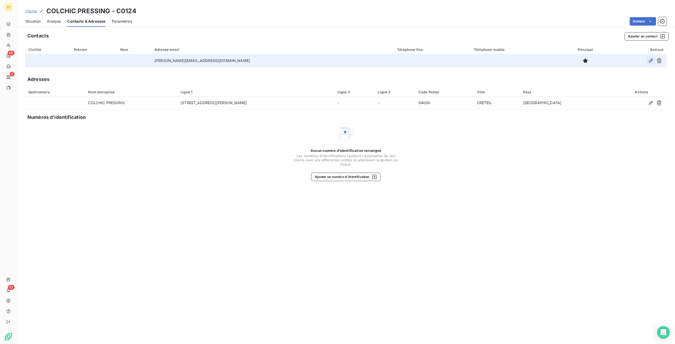
click at [650, 59] on icon "button" at bounding box center [650, 60] width 5 height 5
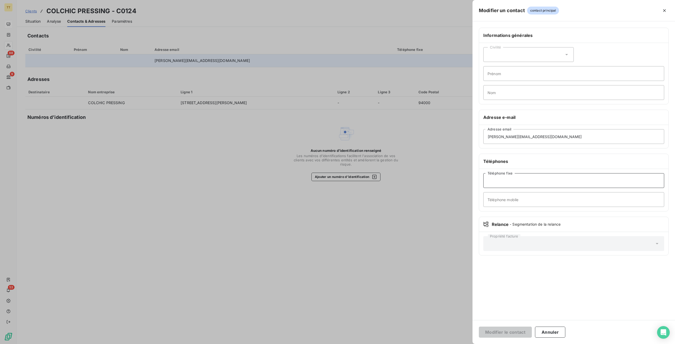
click at [525, 177] on input "Téléphone fixe" at bounding box center [573, 180] width 181 height 15
paste input ""0607036548 0142072353""
drag, startPoint x: 512, startPoint y: 180, endPoint x: 490, endPoint y: 182, distance: 22.0
click at [490, 182] on input ""0607036548 0142072353"" at bounding box center [573, 180] width 181 height 15
click at [520, 177] on input "0142072353"" at bounding box center [573, 180] width 181 height 15
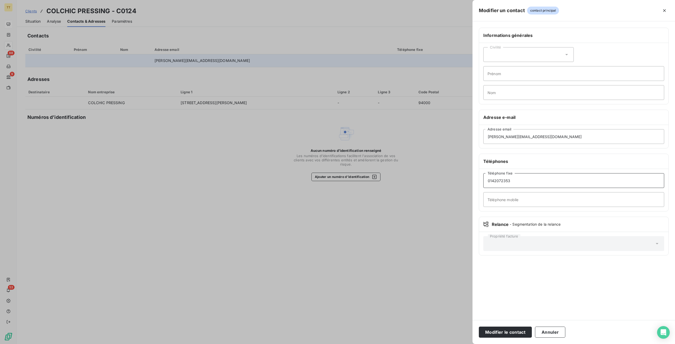
type input "0142072353"
paste input "0607036548"
type input "0607036548"
click at [479, 327] on button "Modifier le contact" at bounding box center [505, 332] width 53 height 11
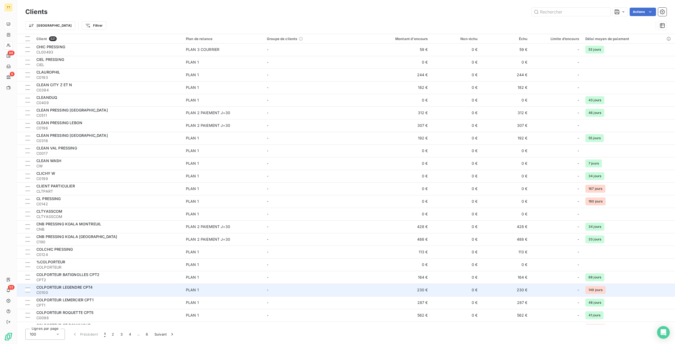
scroll to position [923, 0]
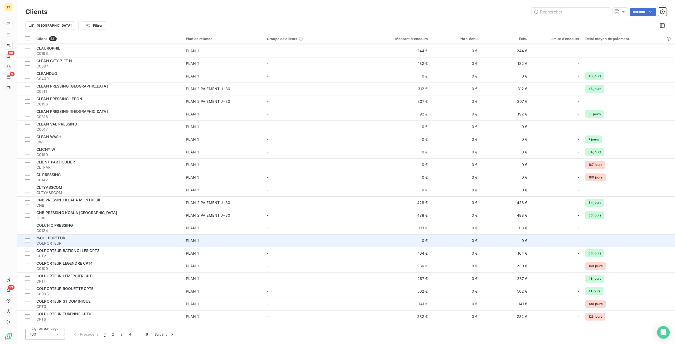
click at [91, 239] on div "%COLPORTEUR" at bounding box center [107, 237] width 143 height 5
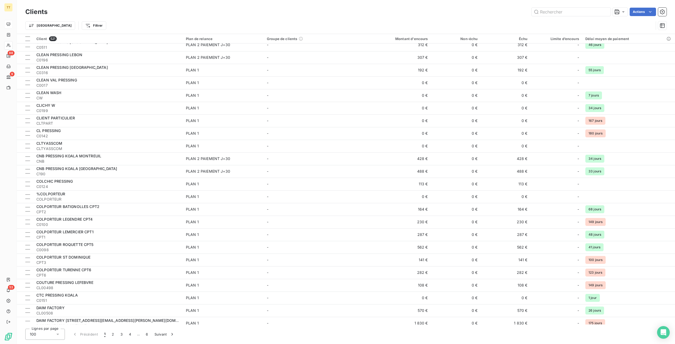
scroll to position [975, 0]
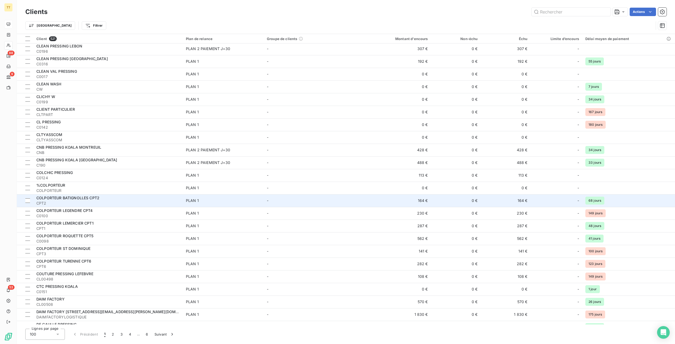
click at [126, 198] on div "COLPORTEUR BATIGNOLLES CPT2" at bounding box center [107, 197] width 143 height 5
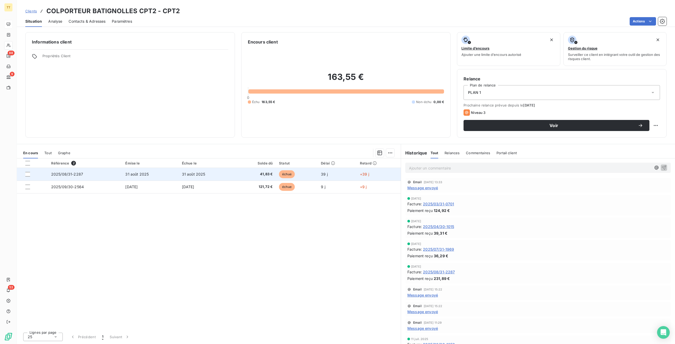
click at [233, 169] on td "31 août 2025" at bounding box center [207, 174] width 56 height 13
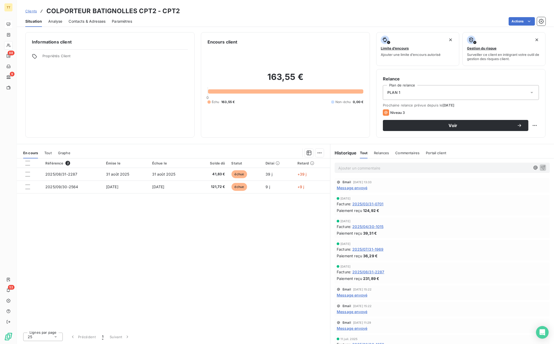
click at [87, 21] on span "Contacts & Adresses" at bounding box center [87, 21] width 37 height 5
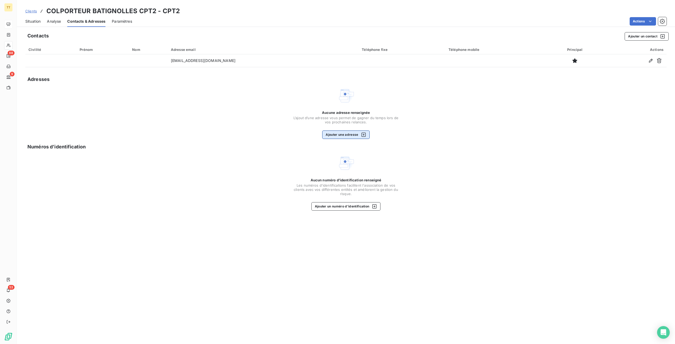
click at [348, 133] on button "Ajouter une adresse" at bounding box center [345, 134] width 47 height 8
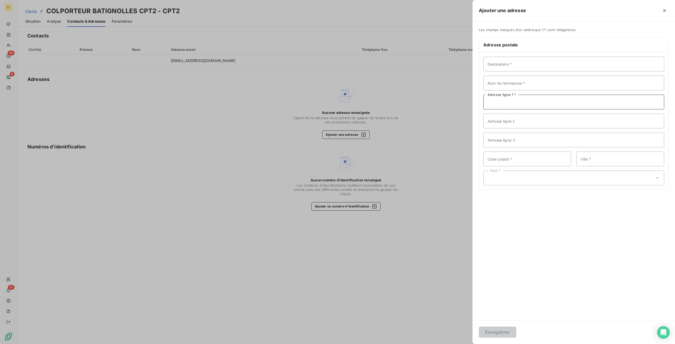
click at [530, 104] on input "Adresse ligne 1 *" at bounding box center [573, 102] width 181 height 15
paste input "[STREET_ADDRESS]"
type input "[STREET_ADDRESS]"
click at [521, 157] on input "Code postal *" at bounding box center [527, 159] width 88 height 15
type input "75017"
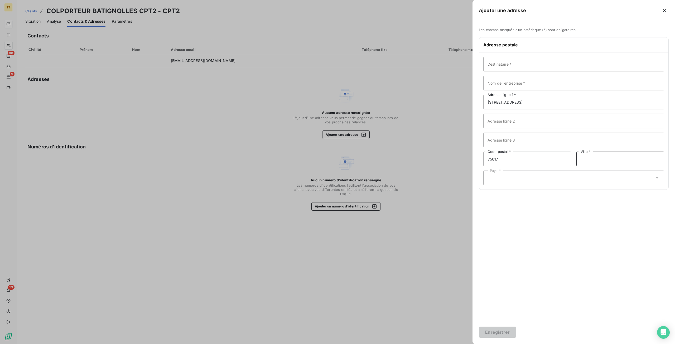
click at [602, 158] on input "Ville *" at bounding box center [620, 159] width 88 height 15
type input "[GEOGRAPHIC_DATA]"
click at [541, 174] on div "Pays *" at bounding box center [573, 178] width 181 height 15
click at [506, 74] on span "[GEOGRAPHIC_DATA]" at bounding box center [513, 72] width 38 height 5
click at [511, 85] on input "Nom de l’entreprise *" at bounding box center [573, 83] width 181 height 15
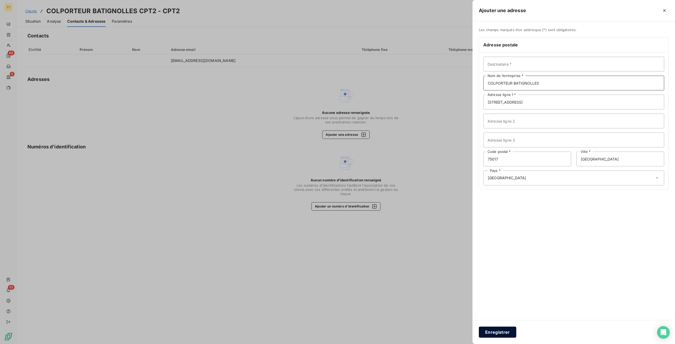
type input "COLPORTEUR BATIGNOLLES"
click at [494, 332] on button "Enregistrer" at bounding box center [497, 332] width 37 height 11
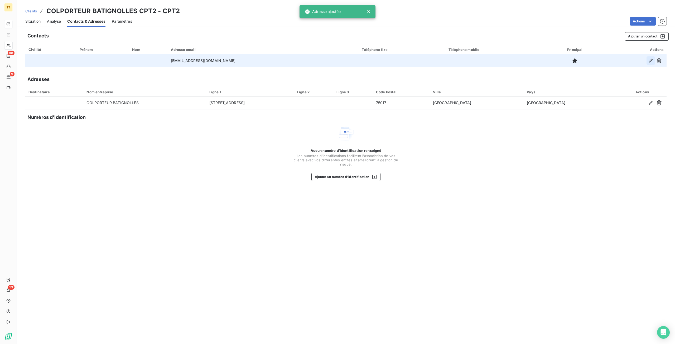
click at [649, 60] on icon "button" at bounding box center [650, 60] width 5 height 5
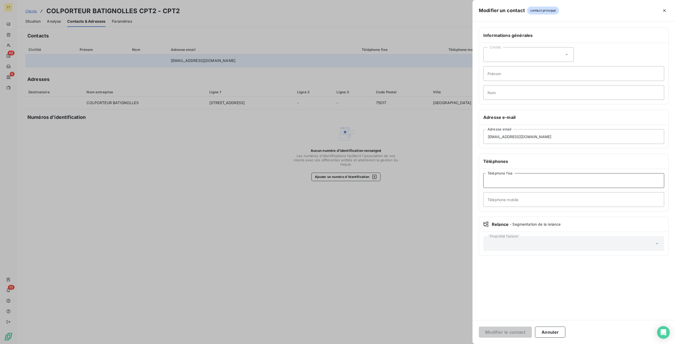
click at [517, 180] on input "Téléphone fixe" at bounding box center [573, 180] width 181 height 15
paste input "01 43 87 77 05"
type input "01 43 87 77 05"
click at [479, 327] on button "Modifier le contact" at bounding box center [505, 332] width 53 height 11
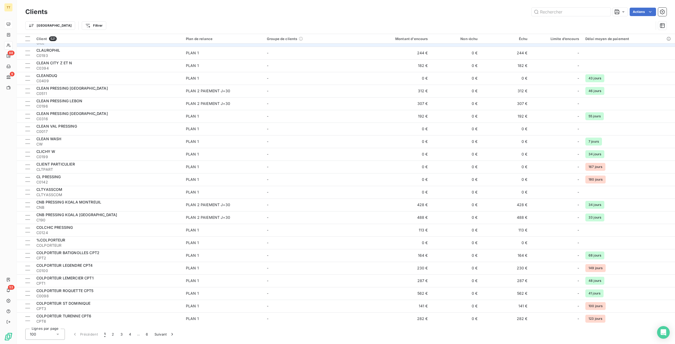
scroll to position [923, 0]
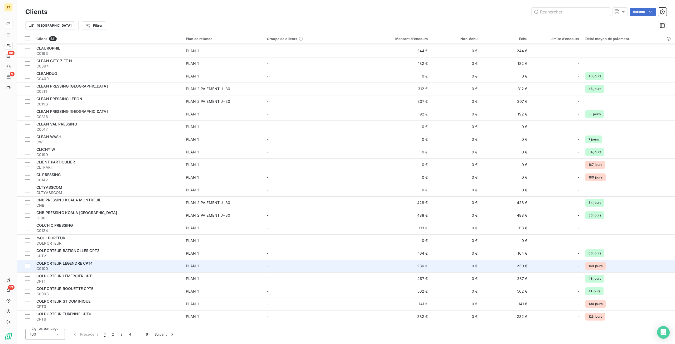
click at [179, 267] on span "C0100" at bounding box center [107, 268] width 143 height 5
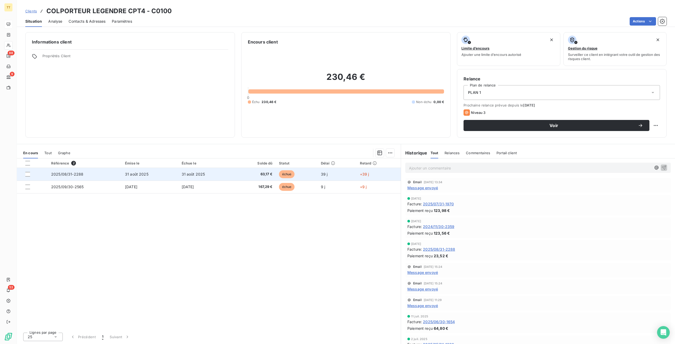
click at [229, 174] on td "31 août 2025" at bounding box center [206, 174] width 57 height 13
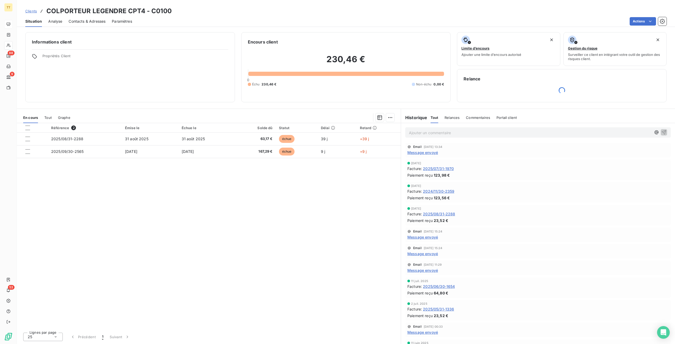
click at [93, 19] on span "Contacts & Adresses" at bounding box center [87, 21] width 37 height 5
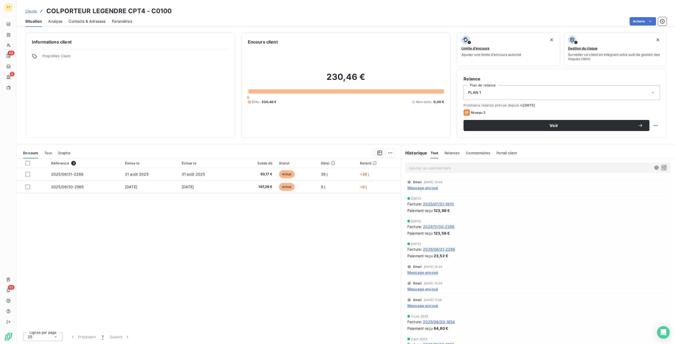
click at [91, 22] on span "Contacts & Adresses" at bounding box center [87, 21] width 37 height 5
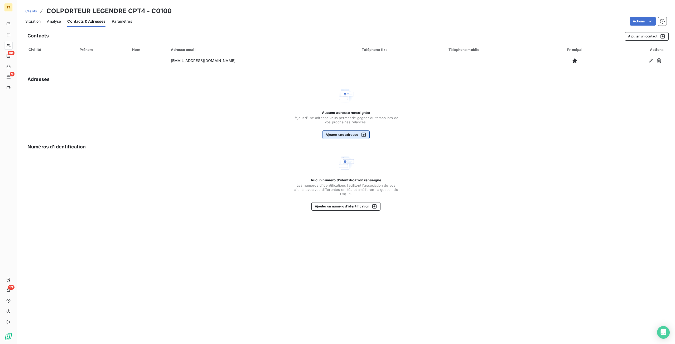
click at [353, 137] on button "Ajouter une adresse" at bounding box center [345, 134] width 47 height 8
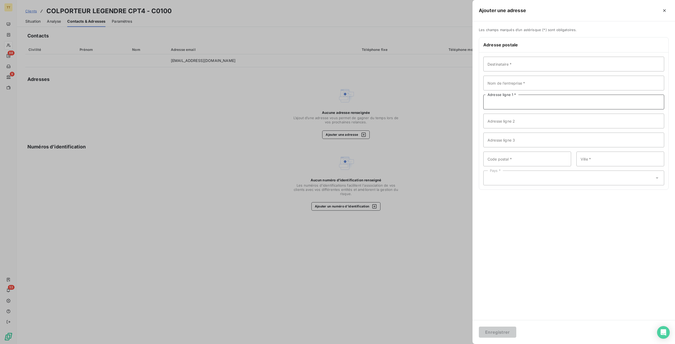
click at [522, 101] on input "Adresse ligne 1 *" at bounding box center [573, 102] width 181 height 15
paste input "19 BIS RUE LEGENDRE"
type input "19 BIS RUE LEGENDRE"
click at [553, 160] on input "Code postal *" at bounding box center [527, 159] width 88 height 15
type input "75017"
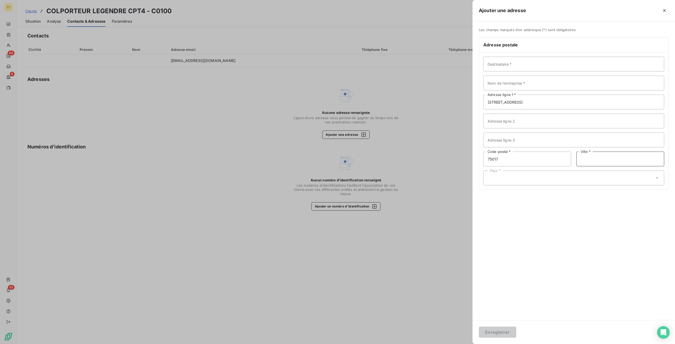
click at [617, 159] on input "Ville *" at bounding box center [620, 159] width 88 height 15
type input "[GEOGRAPHIC_DATA]"
click at [538, 180] on div "Pays *" at bounding box center [573, 178] width 181 height 15
click at [519, 71] on li "[GEOGRAPHIC_DATA]" at bounding box center [573, 72] width 181 height 9
click at [528, 84] on input "Nom de l’entreprise *" at bounding box center [573, 83] width 181 height 15
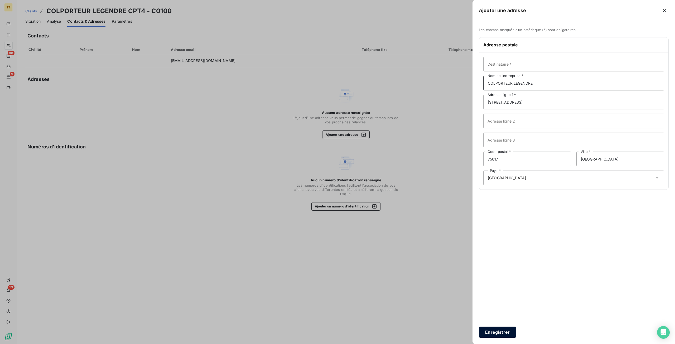
type input "COLPORTEUR LEGENDRE"
click at [508, 330] on button "Enregistrer" at bounding box center [497, 332] width 37 height 11
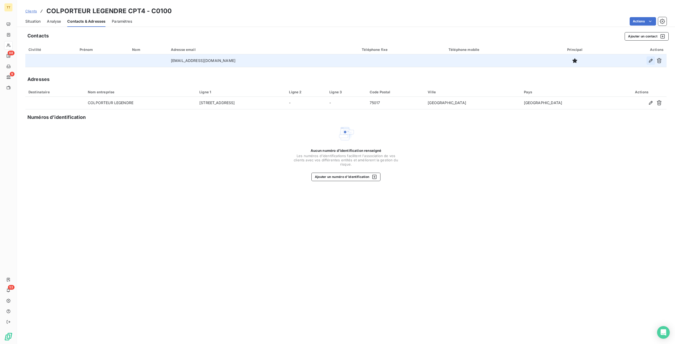
click at [649, 59] on icon "button" at bounding box center [650, 60] width 5 height 5
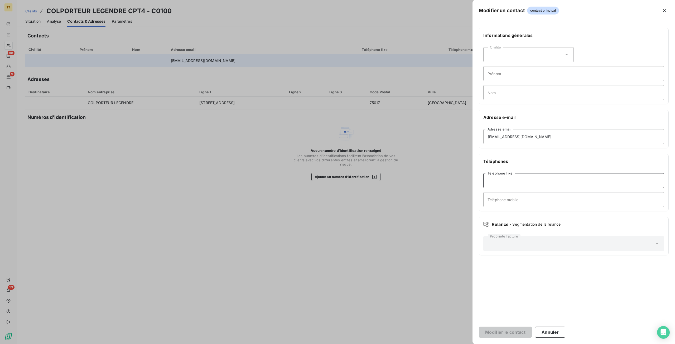
click at [515, 176] on input "Téléphone fixe" at bounding box center [573, 180] width 181 height 15
paste input "01 40 59 02 38"
type input "01 40 59 02 38"
click at [479, 327] on button "Modifier le contact" at bounding box center [505, 332] width 53 height 11
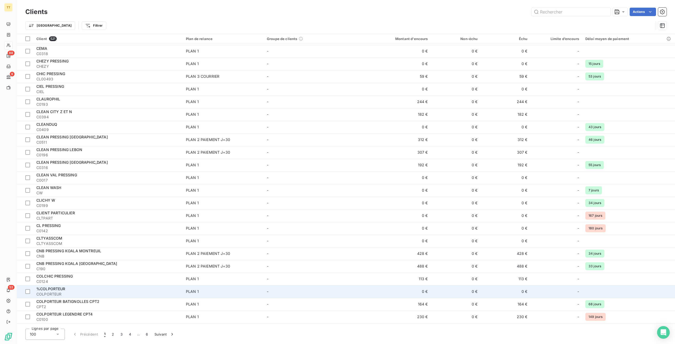
scroll to position [923, 0]
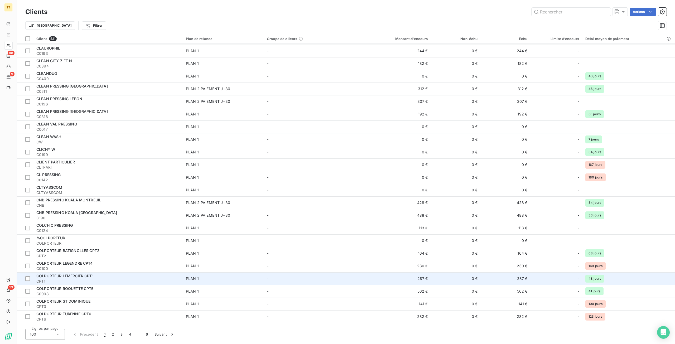
click at [114, 278] on div "COLPORTEUR LEMERCIER CPT1" at bounding box center [107, 275] width 143 height 5
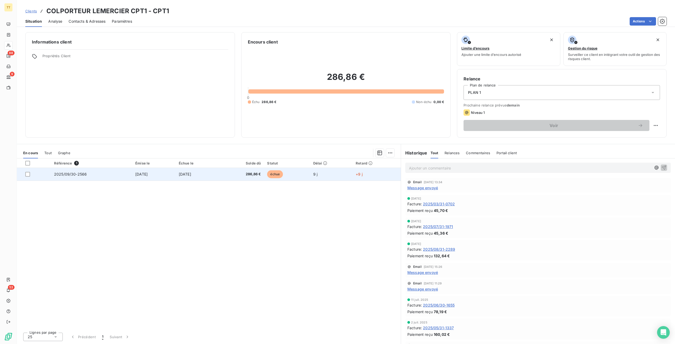
click at [214, 172] on td "[DATE]" at bounding box center [198, 174] width 44 height 13
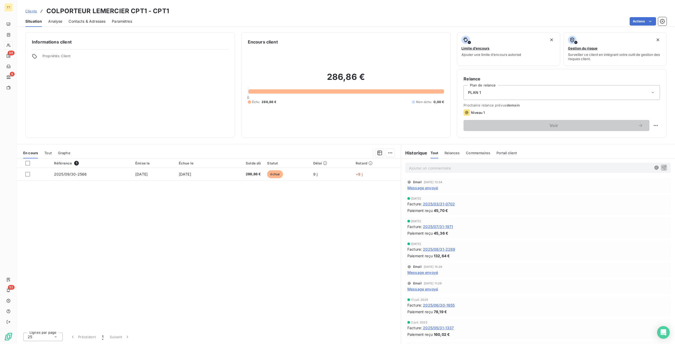
click at [95, 21] on span "Contacts & Adresses" at bounding box center [87, 21] width 37 height 5
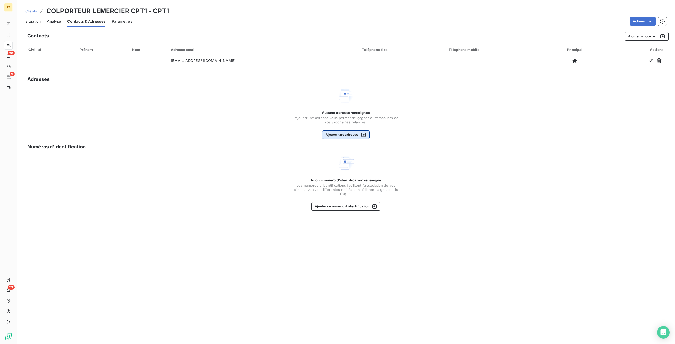
click at [346, 135] on button "Ajouter une adresse" at bounding box center [345, 134] width 47 height 8
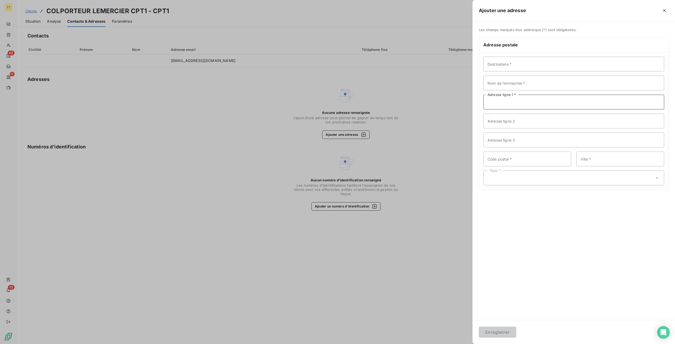
click at [519, 105] on input "Adresse ligne 1 *" at bounding box center [573, 102] width 181 height 15
paste input "89 RUE LEMERCIER"
type input "89 RUE LEMERCIER"
click at [523, 161] on input "Code postal *" at bounding box center [527, 159] width 88 height 15
type input "75017"
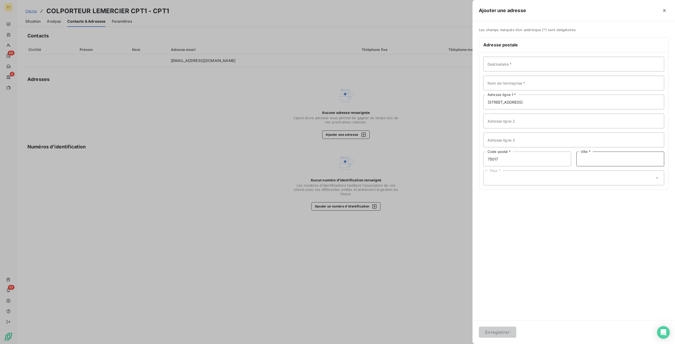
click at [618, 163] on input "Ville *" at bounding box center [620, 159] width 88 height 15
type input "[GEOGRAPHIC_DATA]"
drag, startPoint x: 553, startPoint y: 177, endPoint x: 548, endPoint y: 176, distance: 5.5
click at [553, 177] on div "Pays *" at bounding box center [573, 178] width 181 height 15
click at [513, 76] on li "[GEOGRAPHIC_DATA]" at bounding box center [573, 72] width 181 height 9
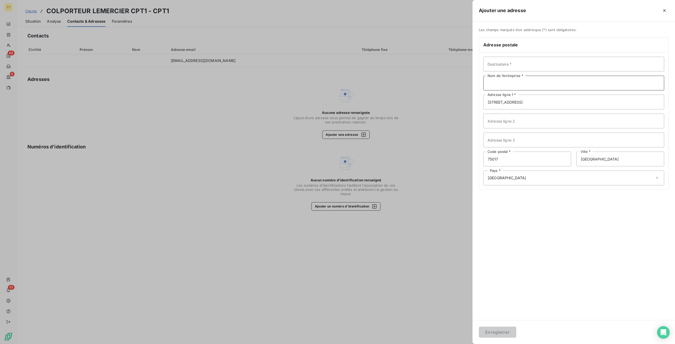
click at [511, 81] on input "Nom de l’entreprise *" at bounding box center [573, 83] width 181 height 15
type input "COLPORTEUR LEMERCIER"
click at [479, 327] on button "Enregistrer" at bounding box center [497, 332] width 37 height 11
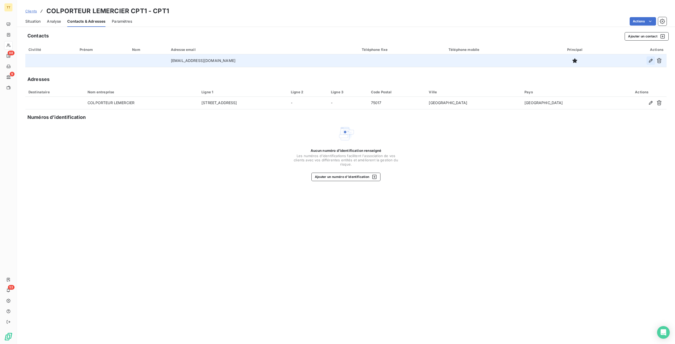
click at [653, 60] on button "button" at bounding box center [650, 60] width 8 height 8
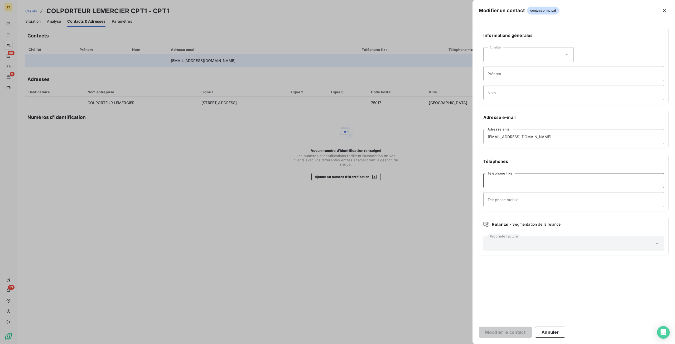
click at [506, 178] on input "Téléphone fixe" at bounding box center [573, 180] width 181 height 15
paste input "01 42 63 49 06"
type input "01 42 63 49 06"
click at [479, 327] on button "Modifier le contact" at bounding box center [505, 332] width 53 height 11
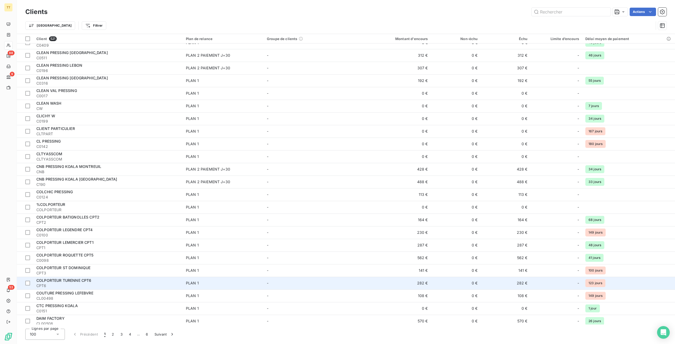
scroll to position [984, 0]
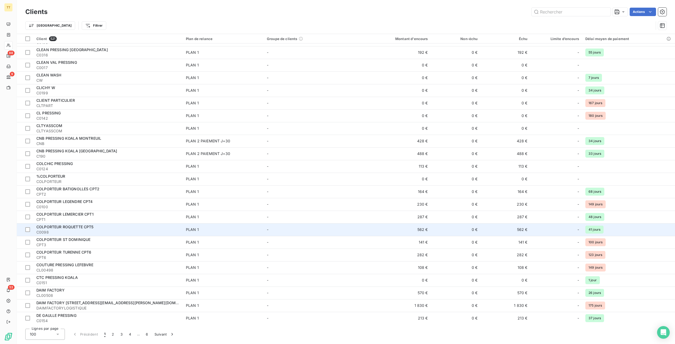
click at [98, 226] on div "COLPORTEUR ROQUETTE CPT5" at bounding box center [107, 226] width 143 height 5
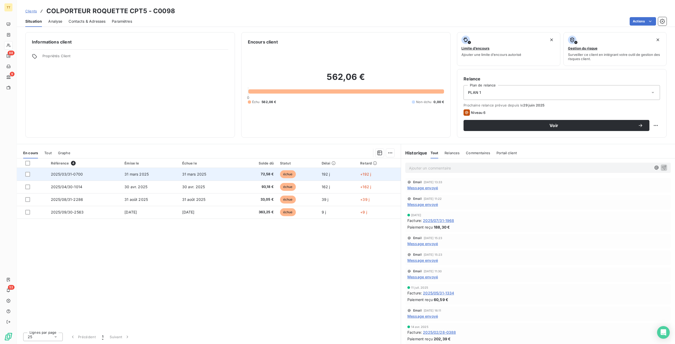
click at [340, 171] on td "192 j" at bounding box center [337, 174] width 39 height 13
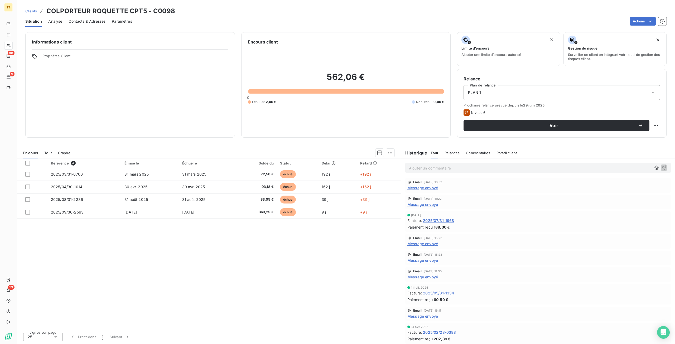
click at [88, 22] on span "Contacts & Adresses" at bounding box center [87, 21] width 37 height 5
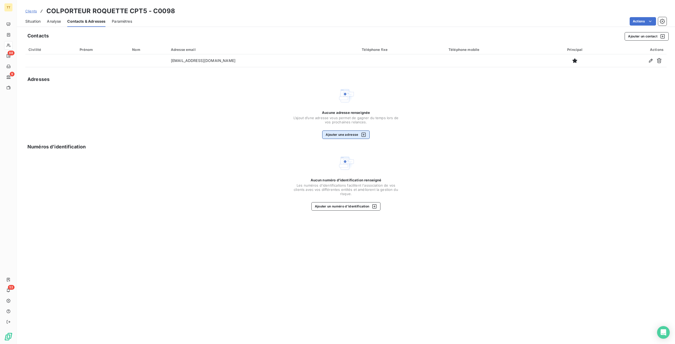
click at [346, 134] on button "Ajouter une adresse" at bounding box center [345, 134] width 47 height 8
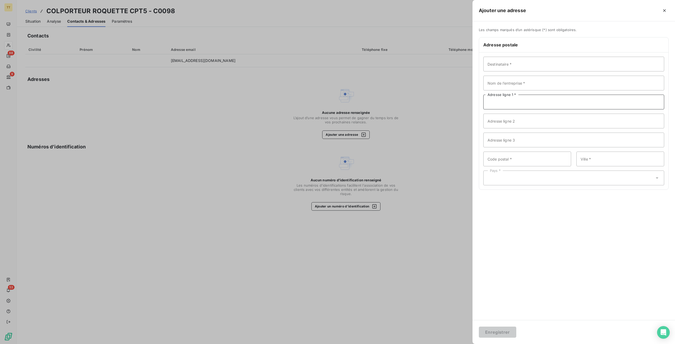
click at [519, 103] on input "Adresse ligne 1 *" at bounding box center [573, 102] width 181 height 15
paste input "60 RUE DE LA ROQUETTE"
type input "60 RUE DE LA ROQUETTE"
click at [544, 163] on input "Code postal *" at bounding box center [527, 159] width 88 height 15
type input "75011"
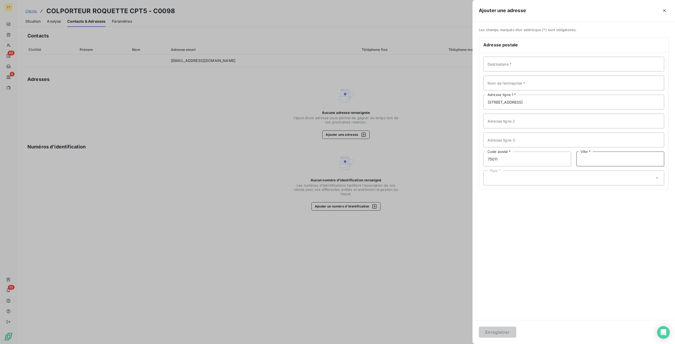
click at [593, 161] on input "Ville *" at bounding box center [620, 159] width 88 height 15
type input "[GEOGRAPHIC_DATA]"
click at [561, 177] on div "Pays *" at bounding box center [573, 178] width 181 height 15
click at [510, 75] on li "[GEOGRAPHIC_DATA]" at bounding box center [573, 72] width 181 height 9
click at [528, 83] on input "Nom de l’entreprise *" at bounding box center [573, 83] width 181 height 15
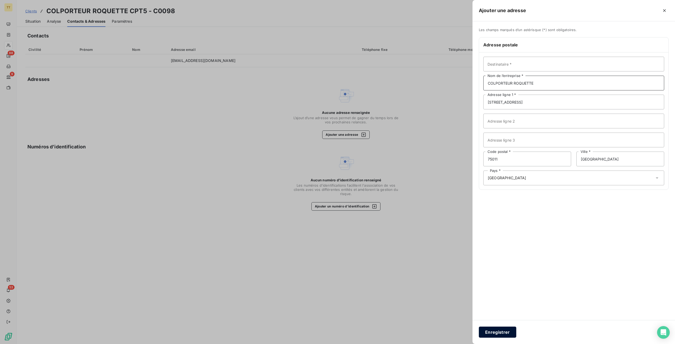
type input "COLPORTEUR ROQUETTE"
click at [496, 332] on button "Enregistrer" at bounding box center [497, 332] width 37 height 11
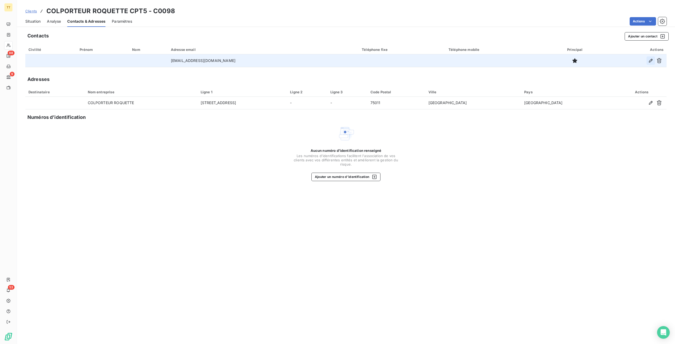
click at [647, 62] on button "button" at bounding box center [650, 60] width 8 height 8
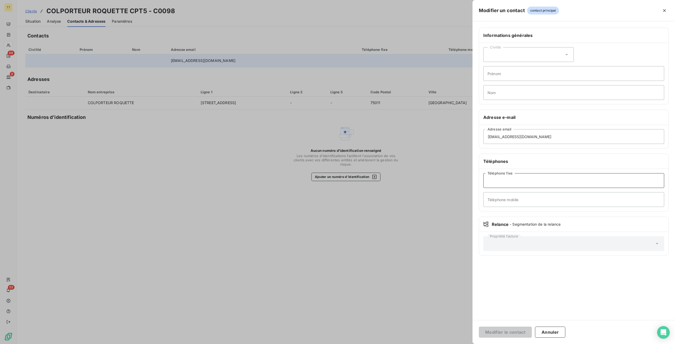
click at [497, 182] on input "Téléphone fixe" at bounding box center [573, 180] width 181 height 15
paste input "01 48 05 57 14"
type input "01 48 05 57 14"
click at [499, 331] on button "Modifier le contact" at bounding box center [505, 332] width 53 height 11
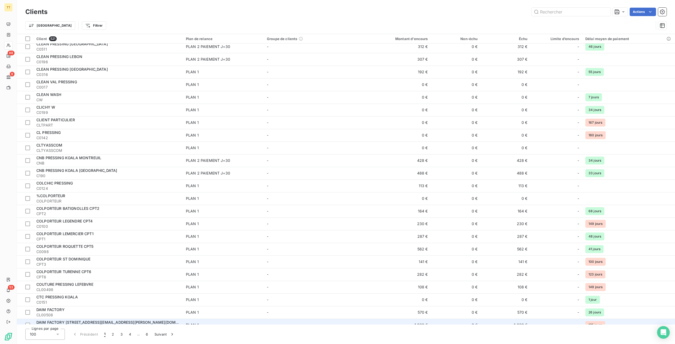
scroll to position [984, 0]
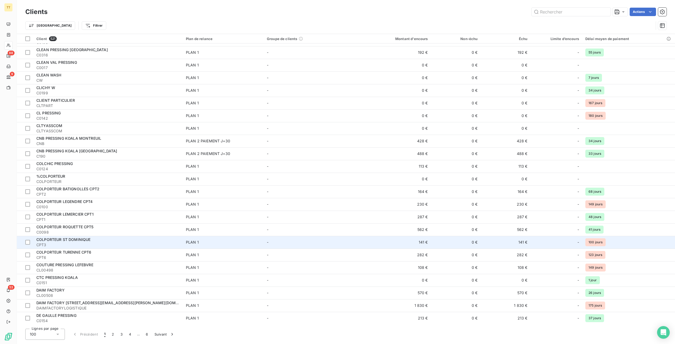
click at [137, 241] on div "COLPORTEUR ST DOMINIQUE" at bounding box center [107, 239] width 143 height 5
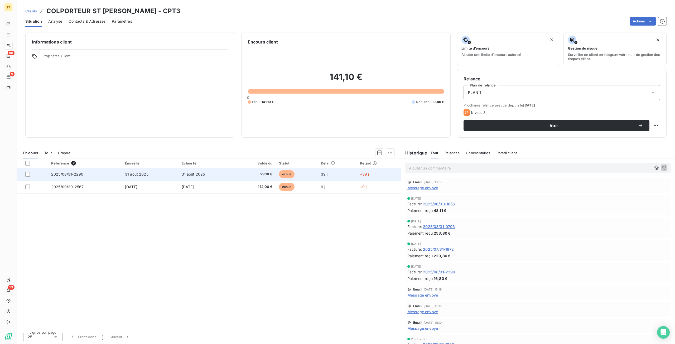
click at [313, 174] on td "échue" at bounding box center [297, 174] width 42 height 13
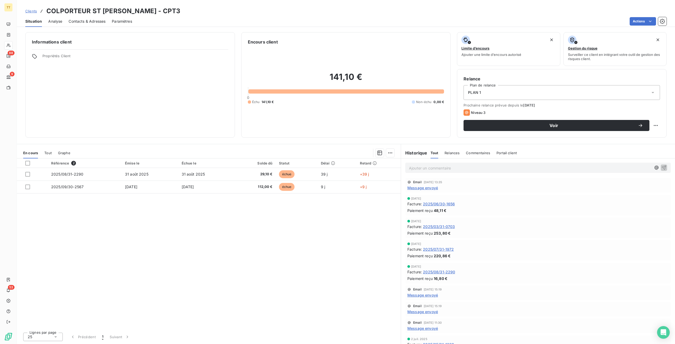
drag, startPoint x: 97, startPoint y: 22, endPoint x: 147, endPoint y: 29, distance: 50.0
click at [97, 22] on span "Contacts & Adresses" at bounding box center [87, 21] width 37 height 5
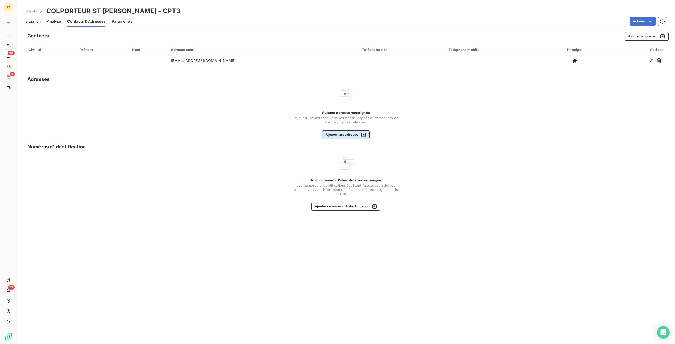
click at [356, 133] on button "Ajouter une adresse" at bounding box center [345, 134] width 47 height 8
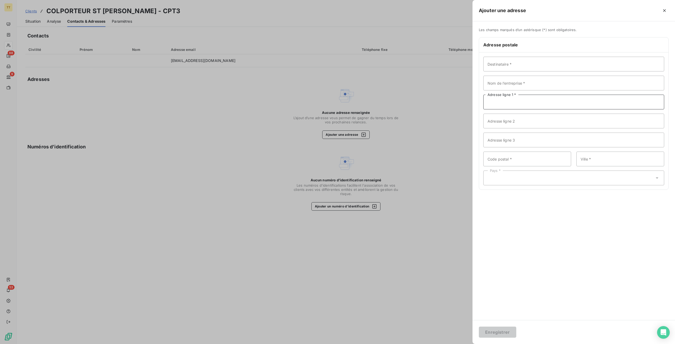
click at [527, 104] on input "Adresse ligne 1 *" at bounding box center [573, 102] width 181 height 15
type input "C"
paste input "120 RUE SAINT DOMINIQUE CPT3"
type input "120 RUE SAINT DOMINIQUE CPT3"
click at [543, 159] on input "Code postal *" at bounding box center [527, 159] width 88 height 15
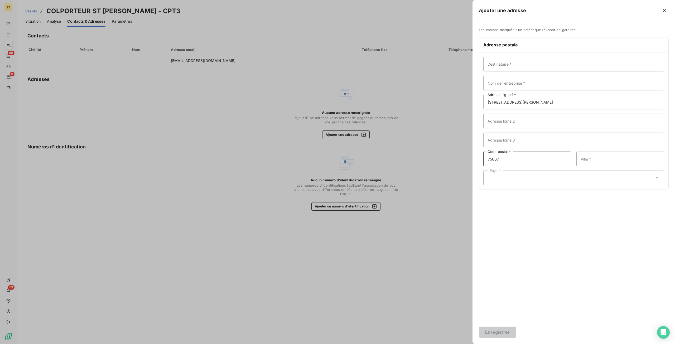
type input "75007"
type input "[GEOGRAPHIC_DATA]"
click at [601, 180] on div "Pays *" at bounding box center [573, 178] width 181 height 15
click at [501, 77] on li "[GEOGRAPHIC_DATA]" at bounding box center [573, 72] width 181 height 9
click at [504, 83] on input "Nom de l’entreprise *" at bounding box center [573, 83] width 181 height 15
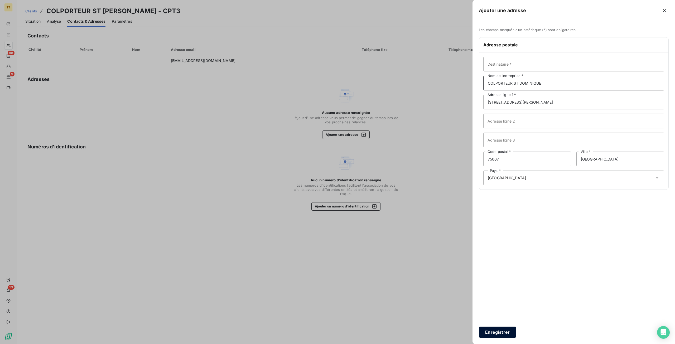
type input "COLPORTEUR ST DOMINIQUE"
click at [505, 331] on button "Enregistrer" at bounding box center [497, 332] width 37 height 11
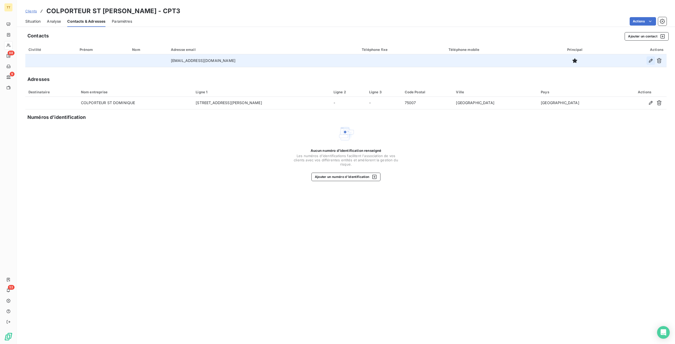
click at [650, 60] on icon "button" at bounding box center [650, 60] width 5 height 5
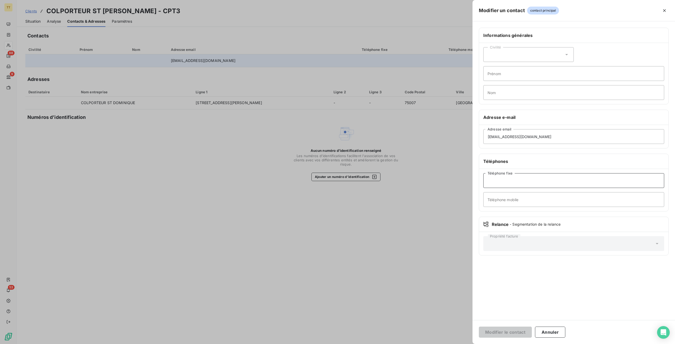
click at [495, 180] on input "Téléphone fixe" at bounding box center [573, 180] width 181 height 15
paste input "01 40 60 78 98"
type input "01 40 60 78 98"
click at [519, 330] on button "Modifier le contact" at bounding box center [505, 332] width 53 height 11
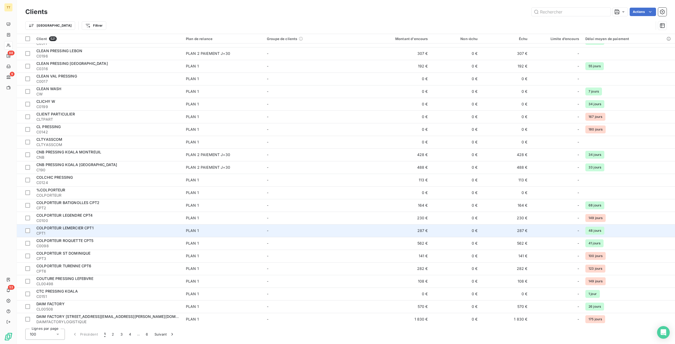
scroll to position [984, 0]
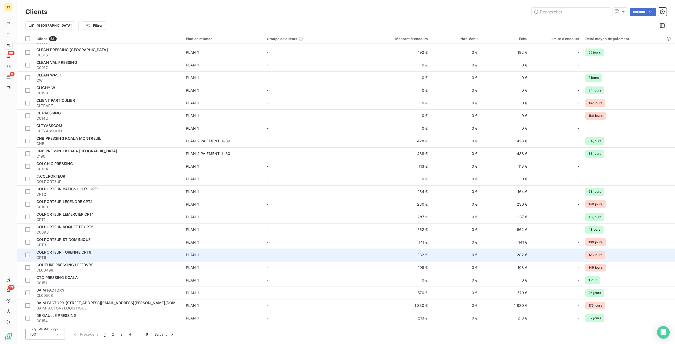
click at [159, 255] on span "CPT6" at bounding box center [107, 257] width 143 height 5
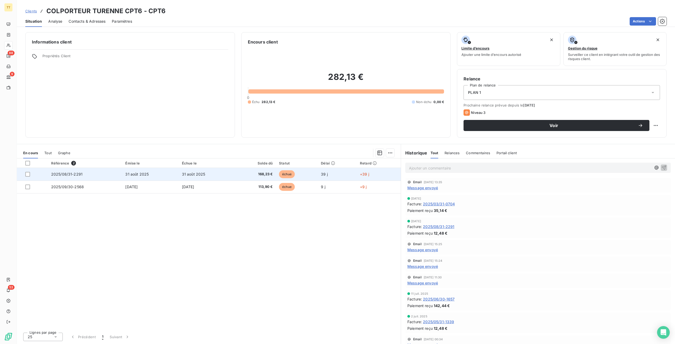
click at [249, 178] on td "168,23 €" at bounding box center [255, 174] width 41 height 13
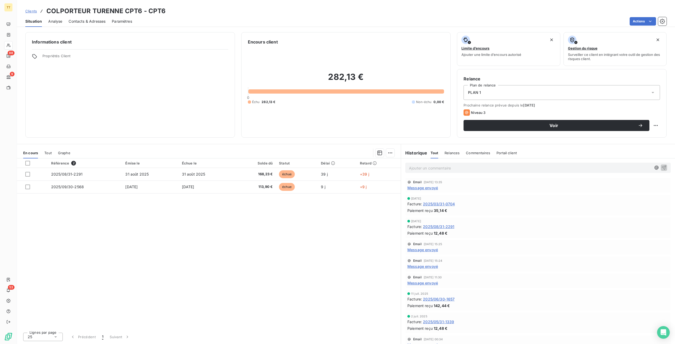
click at [91, 21] on span "Contacts & Adresses" at bounding box center [87, 21] width 37 height 5
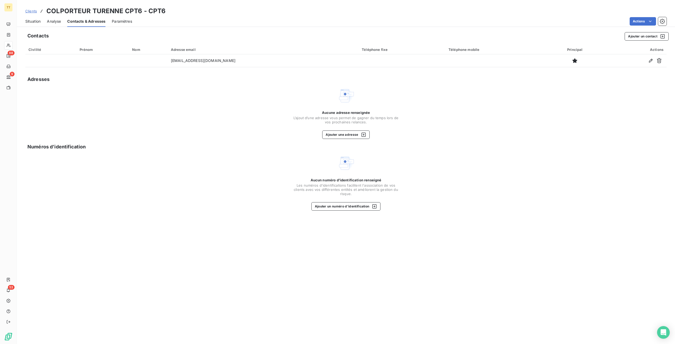
click at [351, 130] on div "Aucune adresse renseignée L’ajout d’une adresse vous permet de gagner du temps …" at bounding box center [345, 124] width 105 height 28
drag, startPoint x: 348, startPoint y: 137, endPoint x: 346, endPoint y: 138, distance: 2.7
click at [346, 138] on button "Ajouter une adresse" at bounding box center [345, 134] width 47 height 8
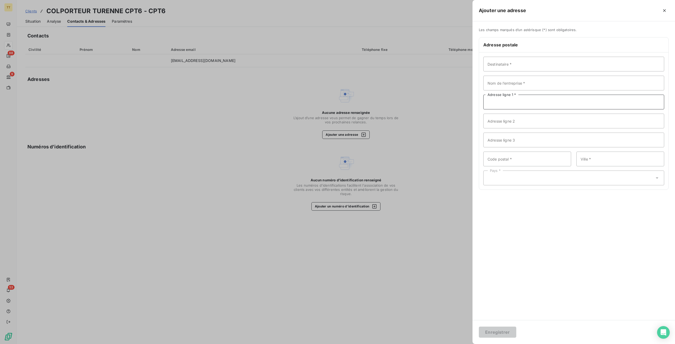
click at [519, 103] on input "Adresse ligne 1 *" at bounding box center [573, 102] width 181 height 15
paste input "119 RUE DE TURENNE"
type input "119 RUE DE TURENNE"
click at [509, 162] on input "Code postal *" at bounding box center [527, 159] width 88 height 15
type input "75003"
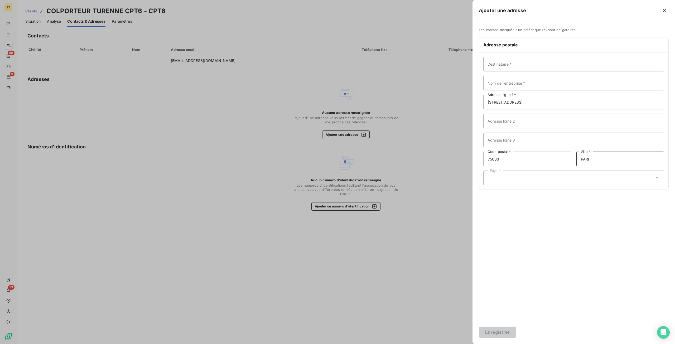
type input "[GEOGRAPHIC_DATA]"
click at [565, 177] on div "Pays *" at bounding box center [573, 178] width 181 height 15
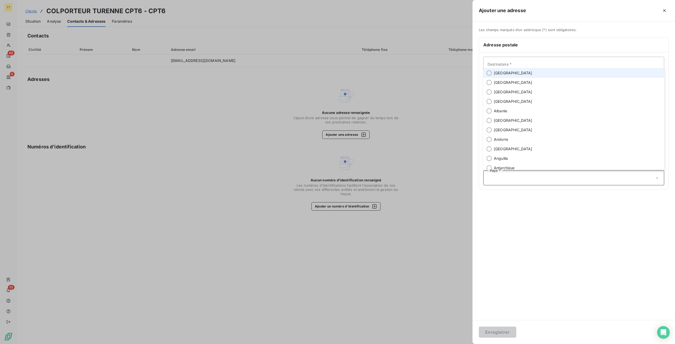
click at [521, 76] on li "[GEOGRAPHIC_DATA]" at bounding box center [573, 72] width 181 height 9
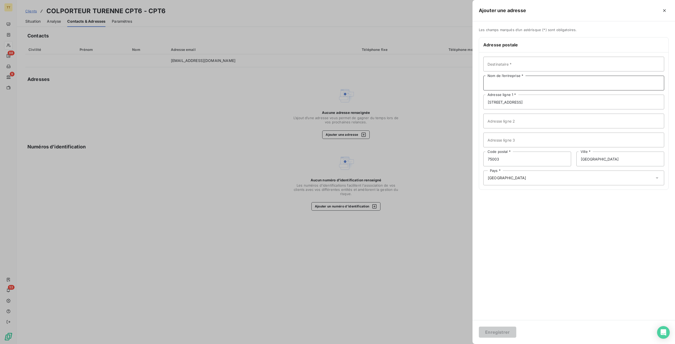
click at [525, 84] on input "Nom de l’entreprise *" at bounding box center [573, 83] width 181 height 15
type input "COLPORTEUR TURENNE"
click at [500, 332] on button "Enregistrer" at bounding box center [497, 332] width 37 height 11
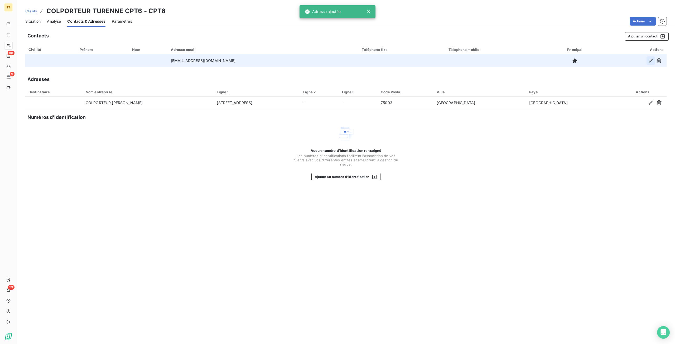
click at [647, 60] on button "button" at bounding box center [650, 60] width 8 height 8
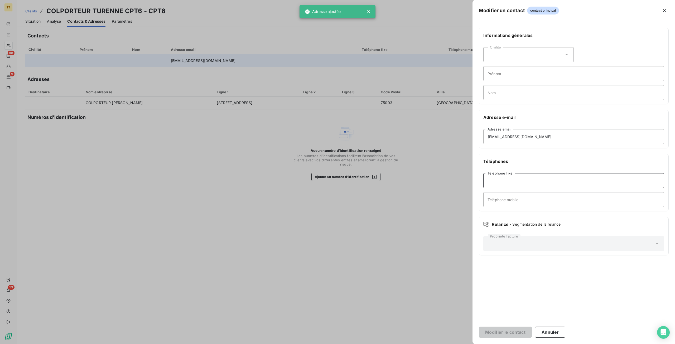
click at [524, 178] on input "Téléphone fixe" at bounding box center [573, 180] width 181 height 15
paste input "01 43 48 37 03"
type input "01 43 48 37 03"
click at [479, 327] on button "Modifier le contact" at bounding box center [505, 332] width 53 height 11
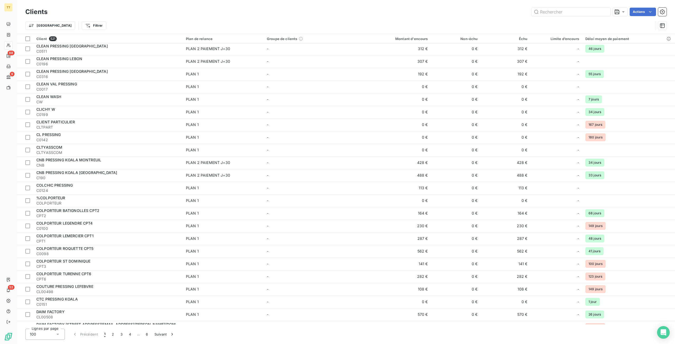
scroll to position [984, 0]
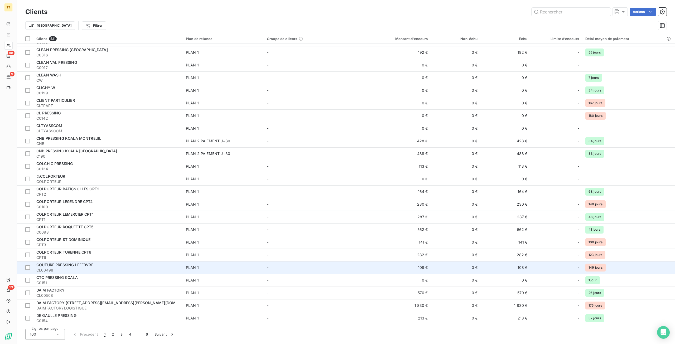
click at [143, 265] on div "COUTURE PRESSING LEFEBVRE" at bounding box center [107, 264] width 143 height 5
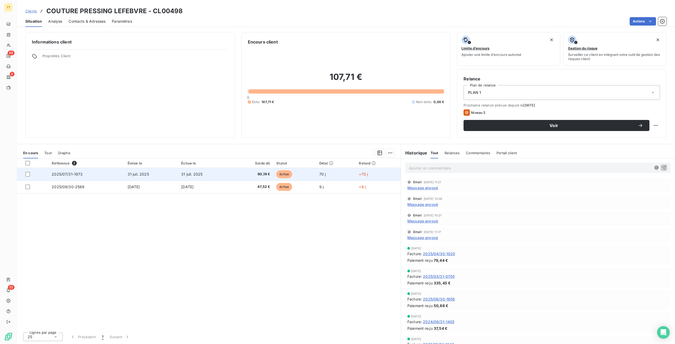
click at [282, 173] on span "échue" at bounding box center [284, 174] width 16 height 8
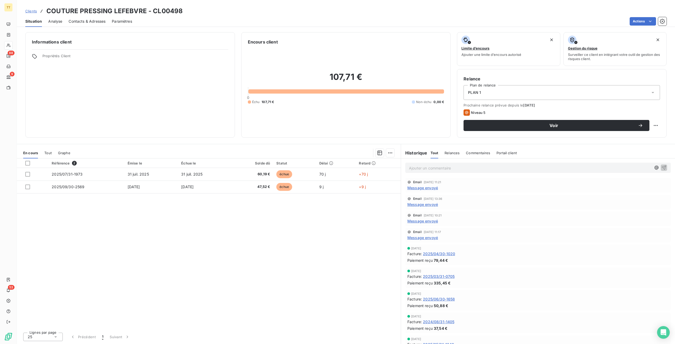
click at [96, 21] on span "Contacts & Adresses" at bounding box center [87, 21] width 37 height 5
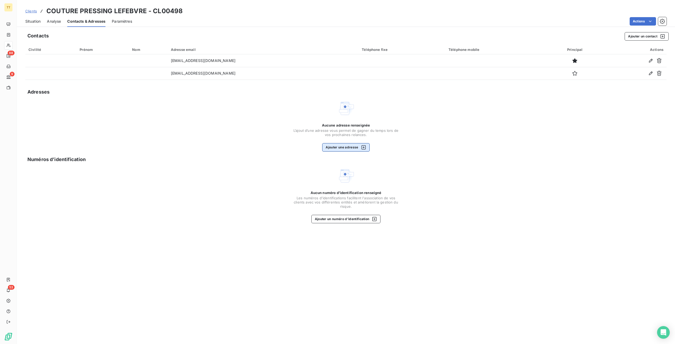
click at [351, 144] on button "Ajouter une adresse" at bounding box center [345, 147] width 47 height 8
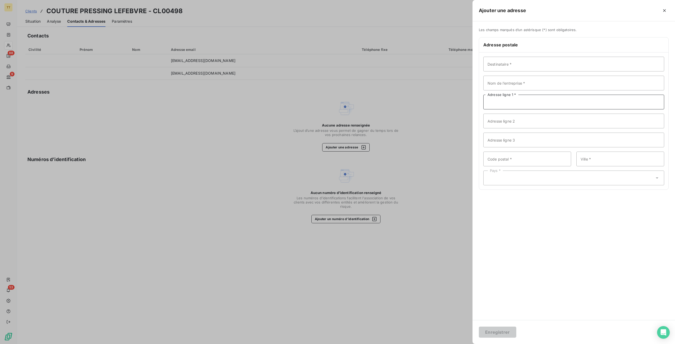
click at [491, 100] on input "Adresse ligne 1 *" at bounding box center [573, 102] width 181 height 15
paste input "85 BOULEVARD LEFEBVRE"
type input "85 BOULEVARD LEFEBVRE"
click at [515, 156] on input "Code postal *" at bounding box center [527, 159] width 88 height 15
type input "75015"
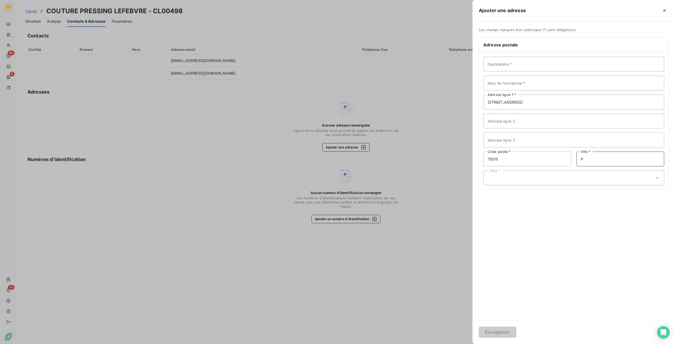
type input "[GEOGRAPHIC_DATA]"
drag, startPoint x: 522, startPoint y: 83, endPoint x: 518, endPoint y: 86, distance: 5.1
click at [520, 85] on input "Nom de l’entreprise *" at bounding box center [573, 83] width 181 height 15
type input "COUTURE PRESSING LEFEBVRE"
click at [533, 180] on div "Pays *" at bounding box center [573, 178] width 181 height 15
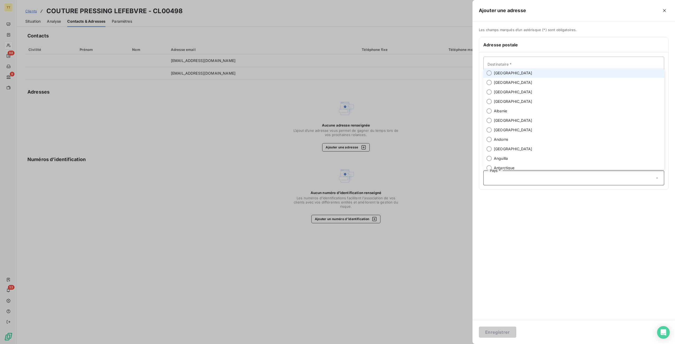
click at [533, 74] on li "[GEOGRAPHIC_DATA]" at bounding box center [573, 72] width 181 height 9
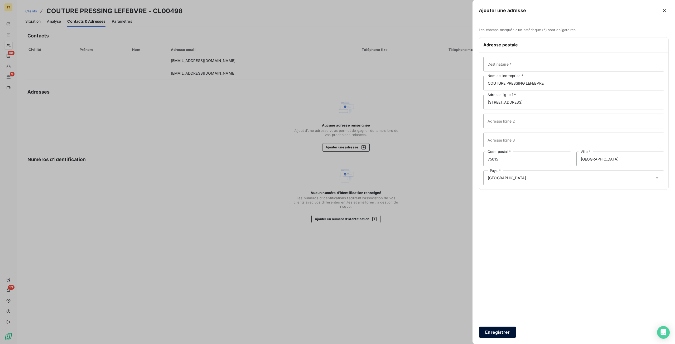
click at [507, 329] on button "Enregistrer" at bounding box center [497, 332] width 37 height 11
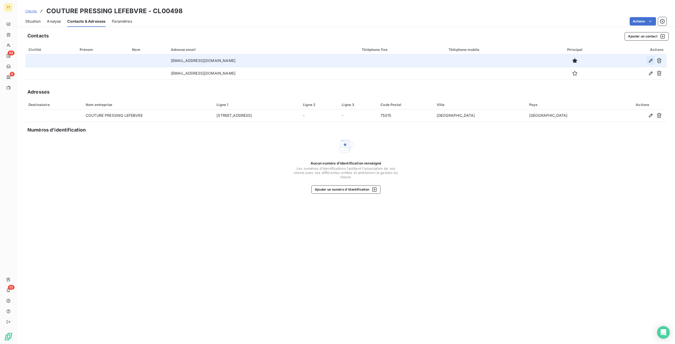
click at [653, 59] on icon "button" at bounding box center [650, 60] width 5 height 5
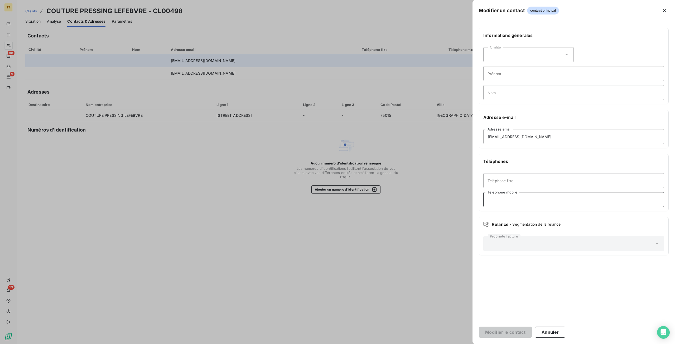
click at [519, 206] on input "Téléphone mobile" at bounding box center [573, 199] width 181 height 15
paste input "06 77 05 38 27"
type input "06 77 05 38 27"
click at [500, 330] on button "Modifier le contact" at bounding box center [505, 332] width 53 height 11
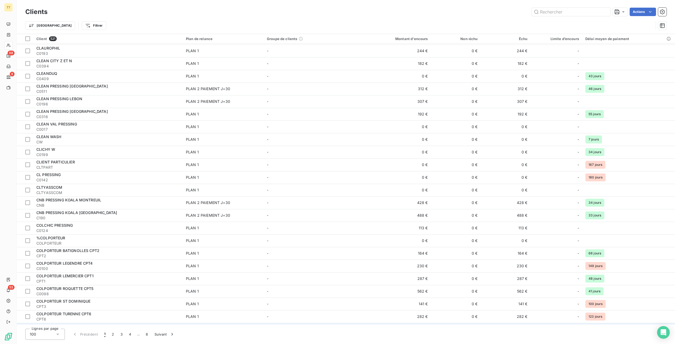
scroll to position [984, 0]
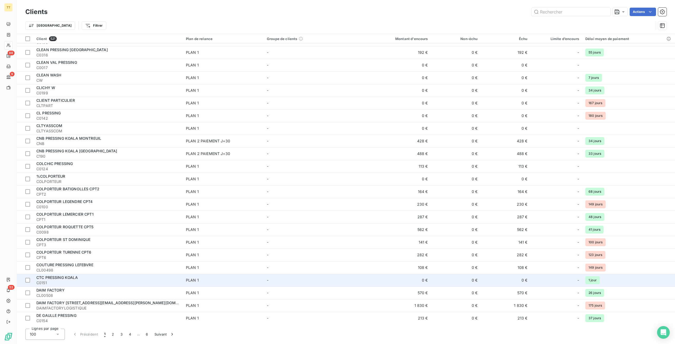
click at [109, 279] on div "CTC PRESSING KOALA" at bounding box center [107, 277] width 143 height 5
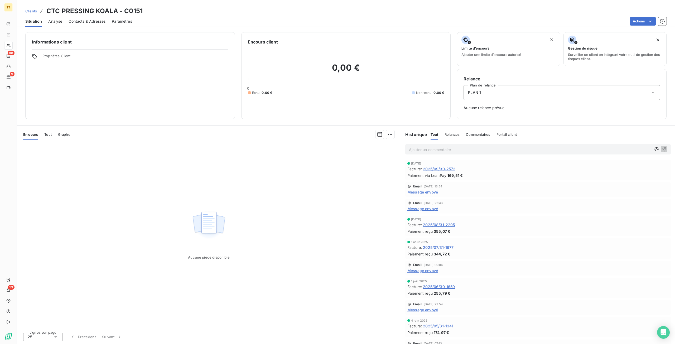
click at [446, 169] on span "2025/09/30-2572" at bounding box center [439, 169] width 32 height 6
click at [107, 22] on div "Situation Analyse Contacts & Adresses Paramètres Actions" at bounding box center [346, 21] width 658 height 11
click at [90, 20] on span "Contacts & Adresses" at bounding box center [87, 21] width 37 height 5
click at [92, 22] on span "Contacts & Adresses" at bounding box center [87, 21] width 37 height 5
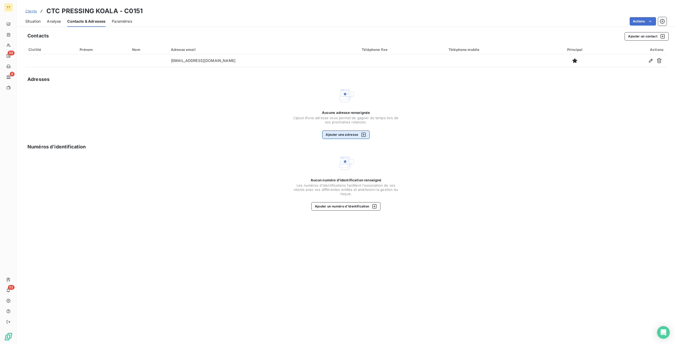
click at [347, 131] on button "Ajouter une adresse" at bounding box center [345, 134] width 47 height 8
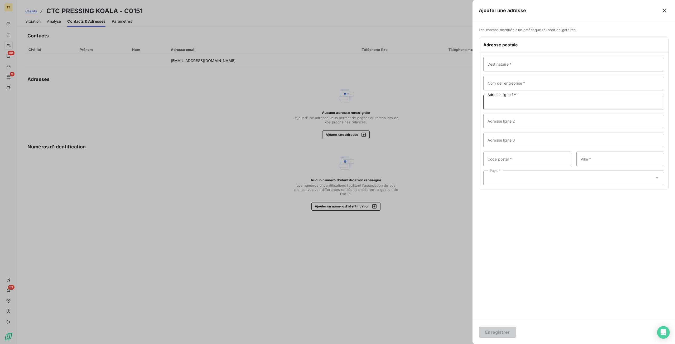
click at [551, 103] on input "Adresse ligne 1 *" at bounding box center [573, 102] width 181 height 15
paste input "53 BOULEVARD JEAN JAURES"
type input "53 BOULEVARD JEAN JAURES"
click at [509, 163] on input "Code postal *" at bounding box center [527, 159] width 88 height 15
type input "92110"
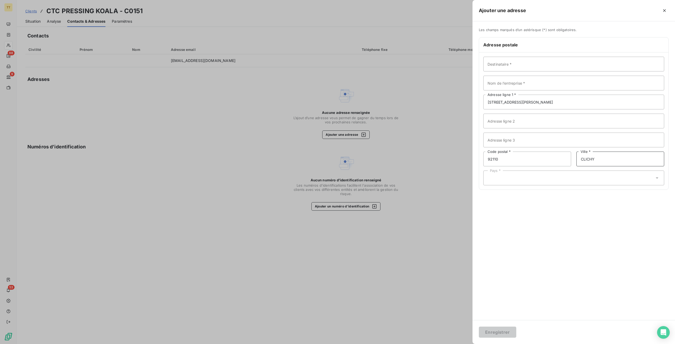
type input "CLICHY"
click at [572, 182] on div "Pays *" at bounding box center [573, 178] width 181 height 15
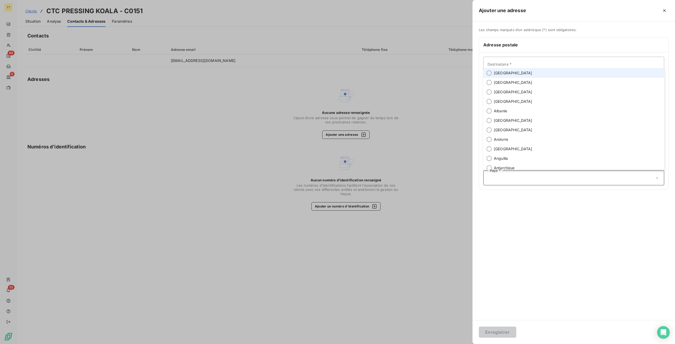
click at [524, 72] on li "[GEOGRAPHIC_DATA]" at bounding box center [573, 72] width 181 height 9
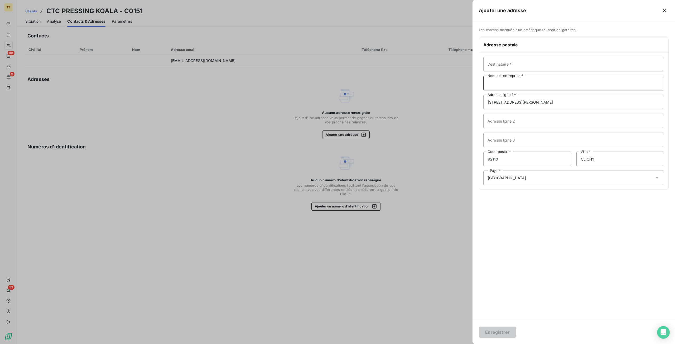
click at [509, 82] on input "Nom de l’entreprise *" at bounding box center [573, 83] width 181 height 15
type input "CTC PRESSING KOALA"
click at [479, 327] on button "Enregistrer" at bounding box center [497, 332] width 37 height 11
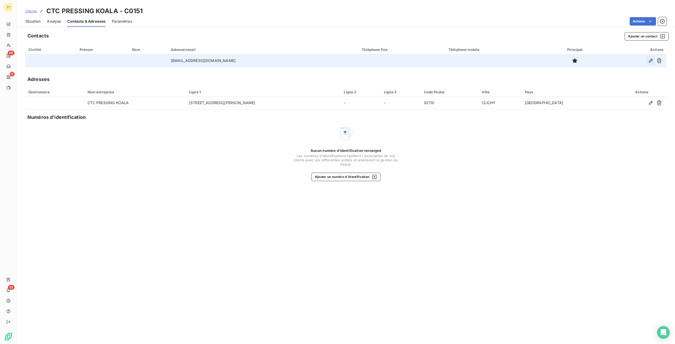
click at [653, 62] on icon "button" at bounding box center [650, 60] width 5 height 5
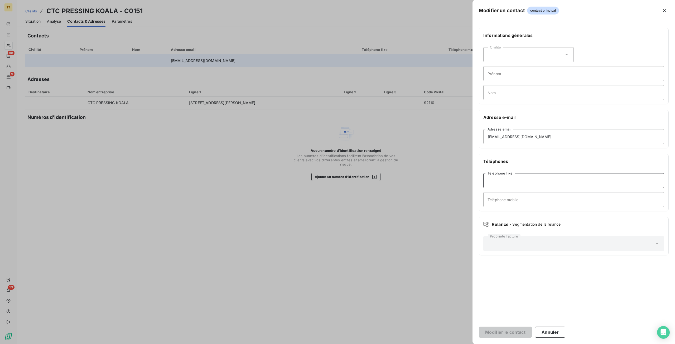
drag, startPoint x: 511, startPoint y: 183, endPoint x: 515, endPoint y: 177, distance: 7.8
click at [511, 183] on input "Téléphone fixe" at bounding box center [573, 180] width 181 height 15
paste input "01 47 37 17 37"
type input "01 47 37 17 37"
click at [479, 327] on button "Modifier le contact" at bounding box center [505, 332] width 53 height 11
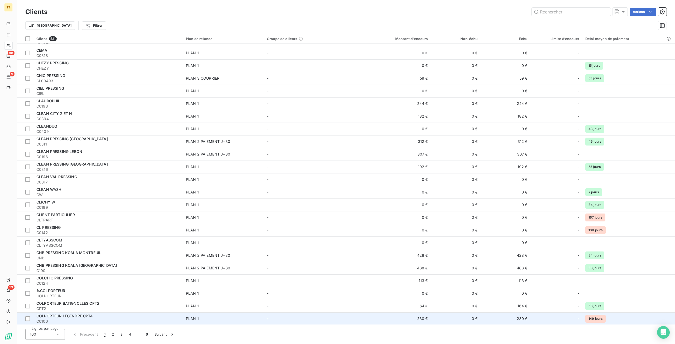
scroll to position [984, 0]
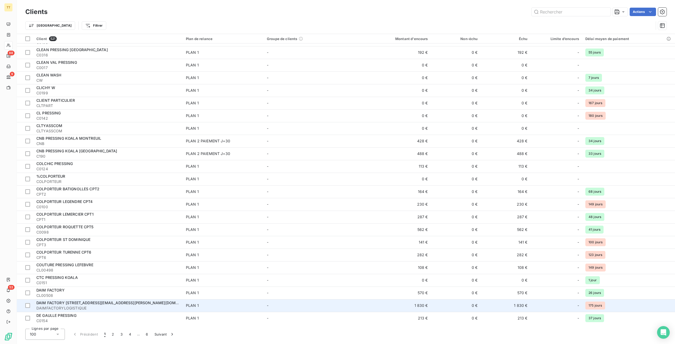
click at [173, 303] on div "DAIM FACTORY [STREET_ADDRESS][EMAIL_ADDRESS][PERSON_NAME][DOMAIN_NAME]" at bounding box center [107, 302] width 143 height 5
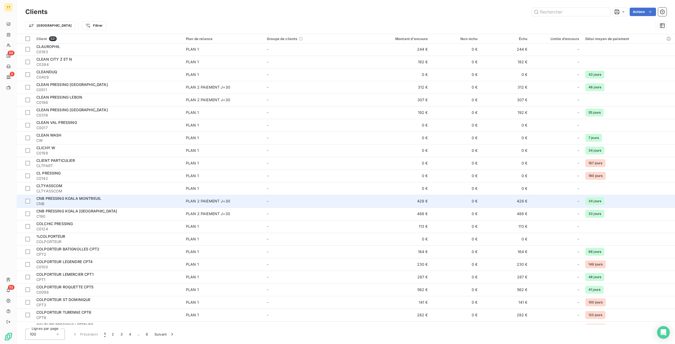
scroll to position [984, 0]
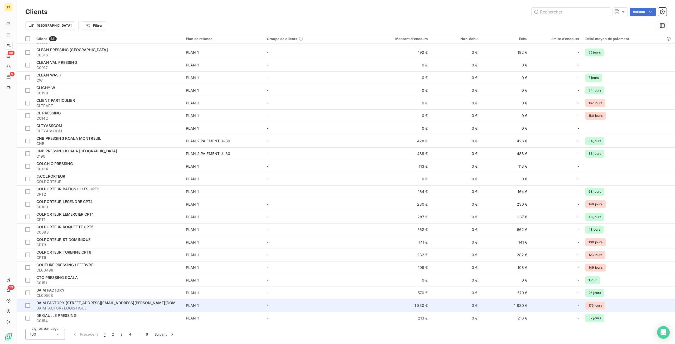
click at [109, 302] on span "DAIM FACTORY [STREET_ADDRESS][EMAIL_ADDRESS][PERSON_NAME][DOMAIN_NAME]" at bounding box center [116, 303] width 160 height 4
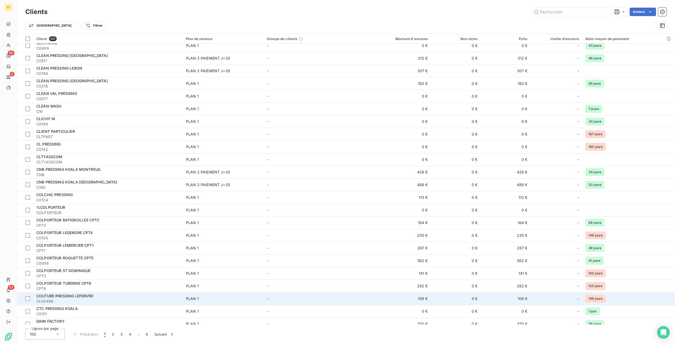
scroll to position [984, 0]
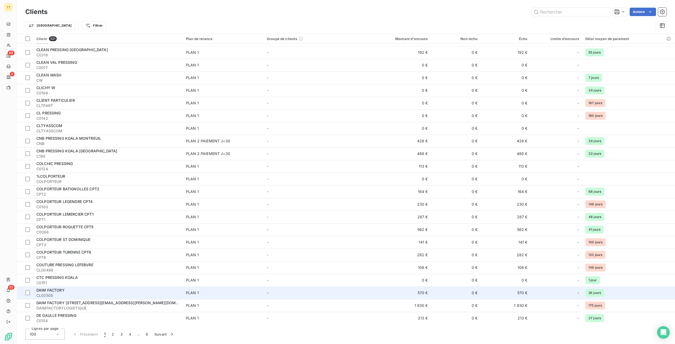
click at [160, 291] on div "DAIM FACTORY" at bounding box center [107, 290] width 143 height 5
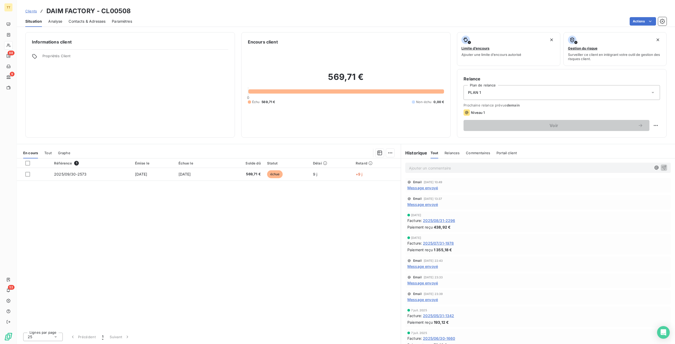
click at [432, 187] on span "Message envoyé" at bounding box center [422, 188] width 31 height 6
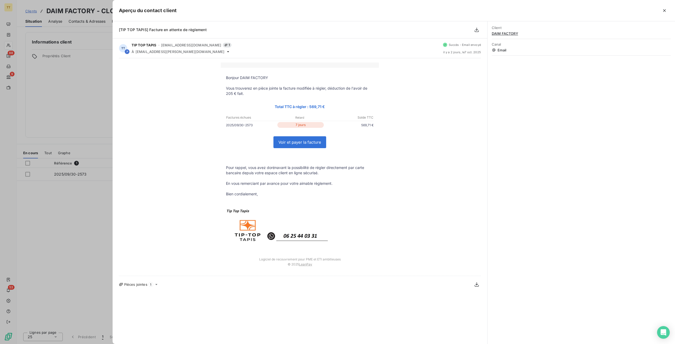
click at [0, 145] on div at bounding box center [337, 172] width 675 height 344
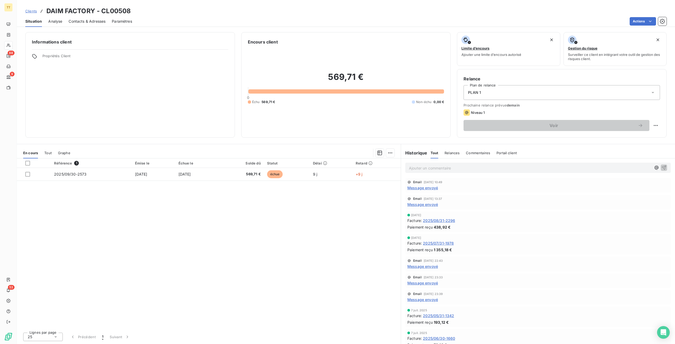
click at [91, 26] on div "Contacts & Adresses" at bounding box center [87, 21] width 37 height 11
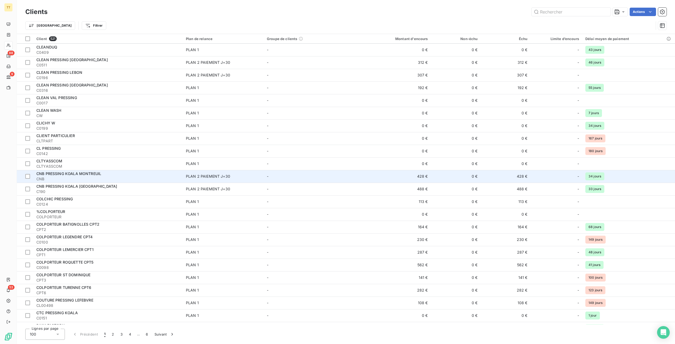
scroll to position [984, 0]
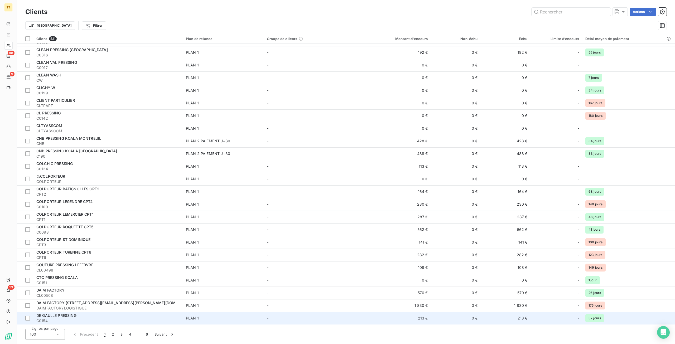
click at [216, 322] on td "PLAN 1" at bounding box center [223, 318] width 81 height 13
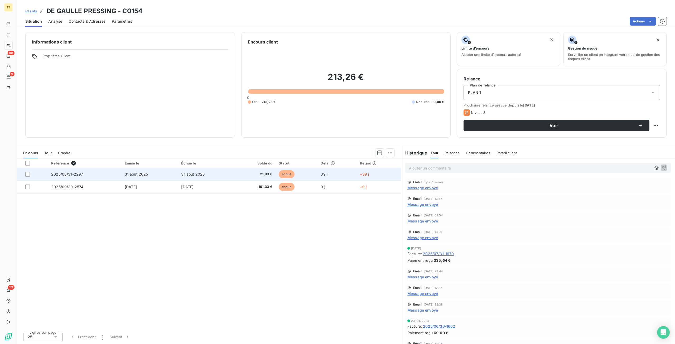
click at [231, 172] on td "31 août 2025" at bounding box center [206, 174] width 57 height 13
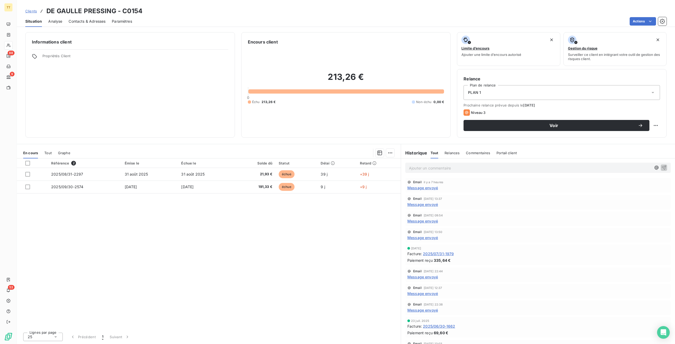
click at [85, 18] on div "Contacts & Adresses" at bounding box center [87, 21] width 37 height 11
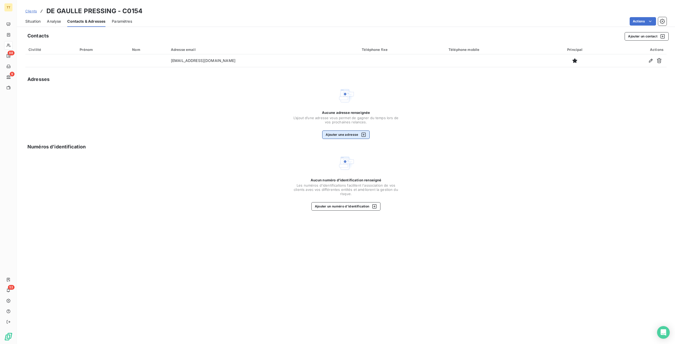
click at [354, 135] on button "Ajouter une adresse" at bounding box center [345, 134] width 47 height 8
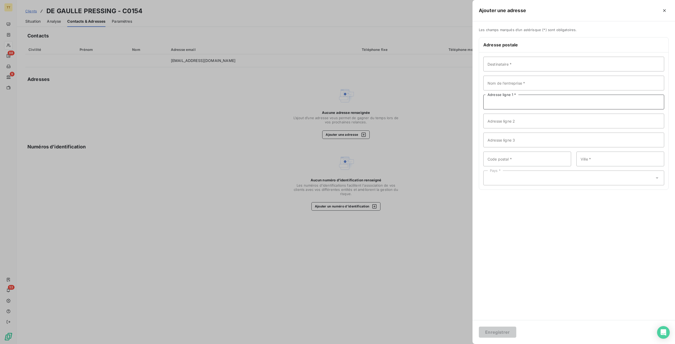
click at [519, 99] on input "Adresse ligne 1 *" at bounding box center [573, 102] width 181 height 15
paste input "75 AVENUEDU GENERAL DE GAULLE"
click at [507, 102] on input "75 AVENUEDU GENERAL DE GAULLE" at bounding box center [573, 102] width 181 height 15
type input "75 AVENUE DU GENERAL DE GAULLE"
click at [529, 162] on input "Code postal *" at bounding box center [527, 159] width 88 height 15
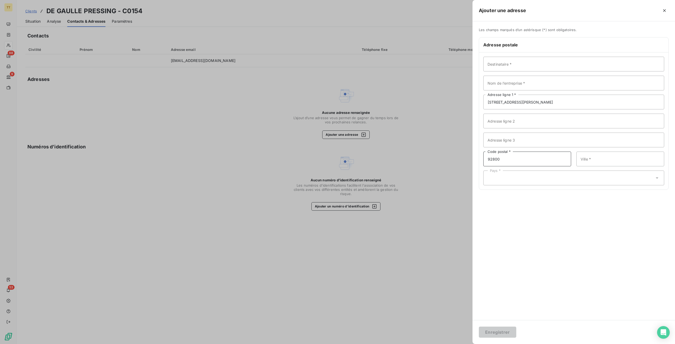
type input "92800"
type input "PUTEAUX"
click at [518, 176] on div "Pays *" at bounding box center [573, 178] width 181 height 15
click at [534, 72] on li "[GEOGRAPHIC_DATA]" at bounding box center [573, 72] width 181 height 9
click at [527, 85] on input "Nom de l’entreprise *" at bounding box center [573, 83] width 181 height 15
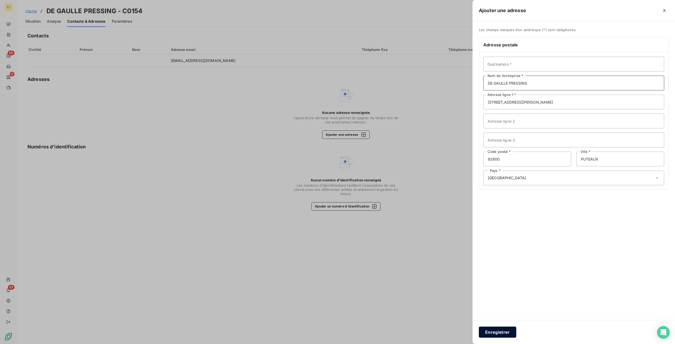
type input "DE GAULLE PRESSING"
click at [507, 330] on button "Enregistrer" at bounding box center [497, 332] width 37 height 11
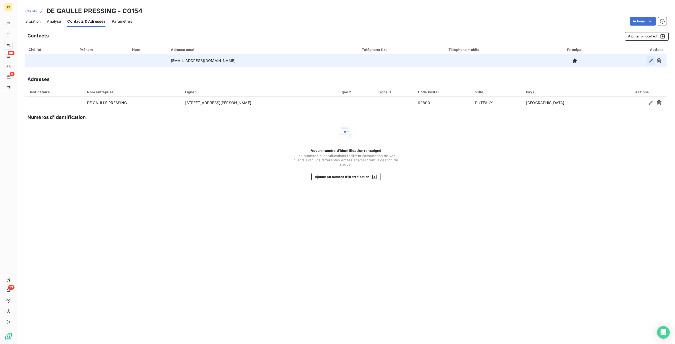
click at [648, 59] on icon "button" at bounding box center [650, 60] width 5 height 5
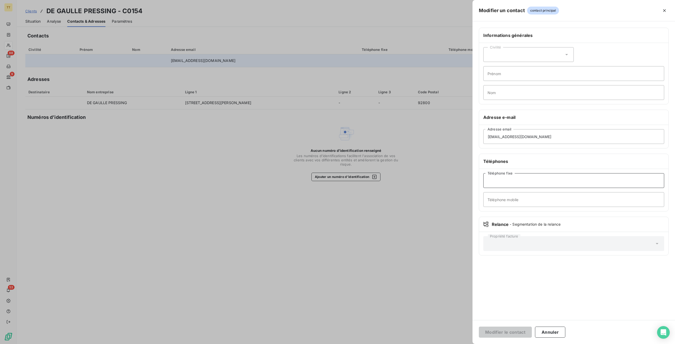
click at [507, 177] on input "Téléphone fixe" at bounding box center [573, 180] width 181 height 15
paste input "01 47 75 89 41"
type input "01 47 75 89 41"
click at [519, 331] on button "Modifier le contact" at bounding box center [505, 332] width 53 height 11
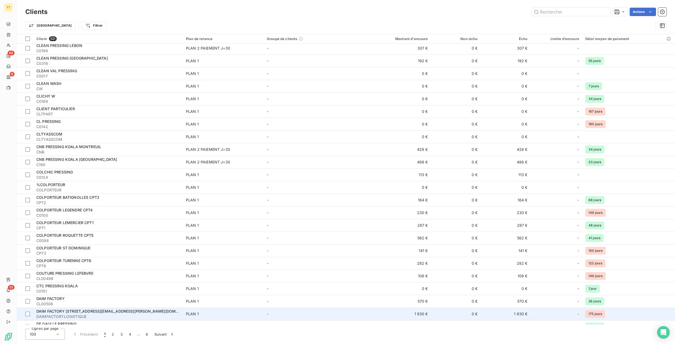
scroll to position [984, 0]
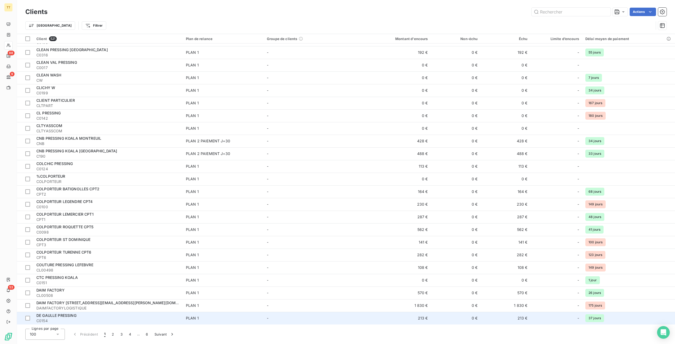
click at [125, 320] on span "C0154" at bounding box center [107, 320] width 143 height 5
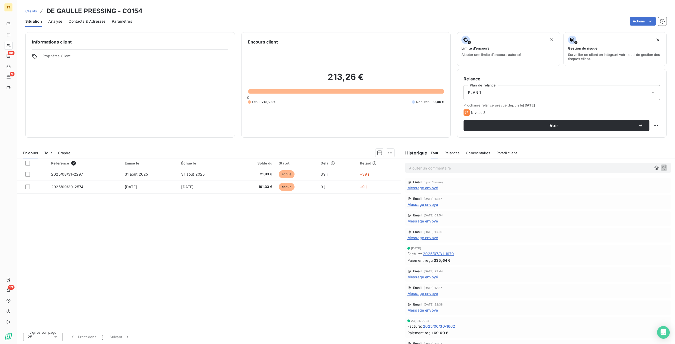
click at [437, 251] on span "2025/07/31-1979" at bounding box center [438, 254] width 31 height 6
click at [93, 23] on span "Contacts & Adresses" at bounding box center [87, 21] width 37 height 5
